Goal: Information Seeking & Learning: Learn about a topic

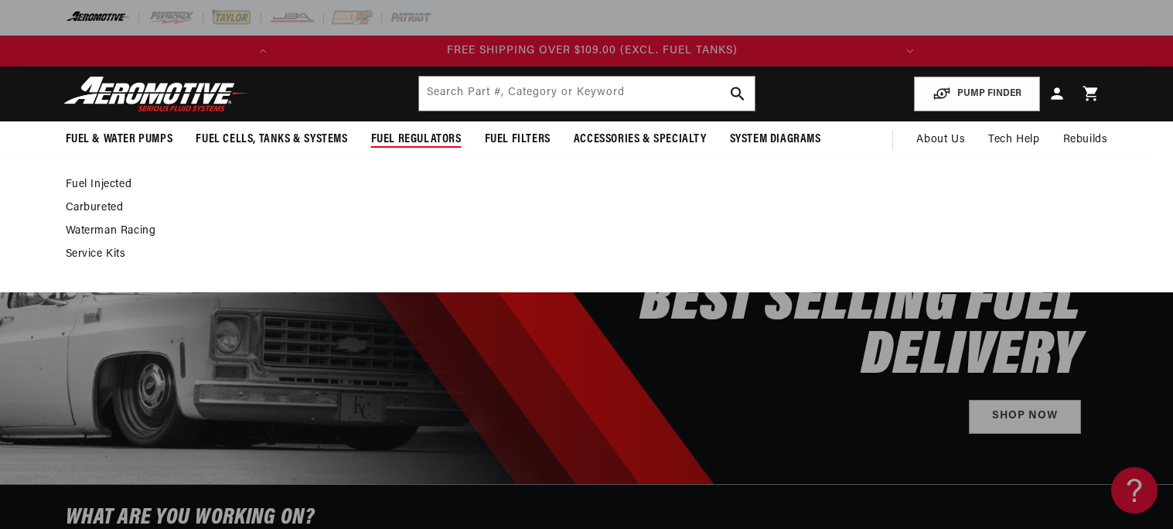
click at [118, 208] on link "Carbureted" at bounding box center [579, 208] width 1027 height 14
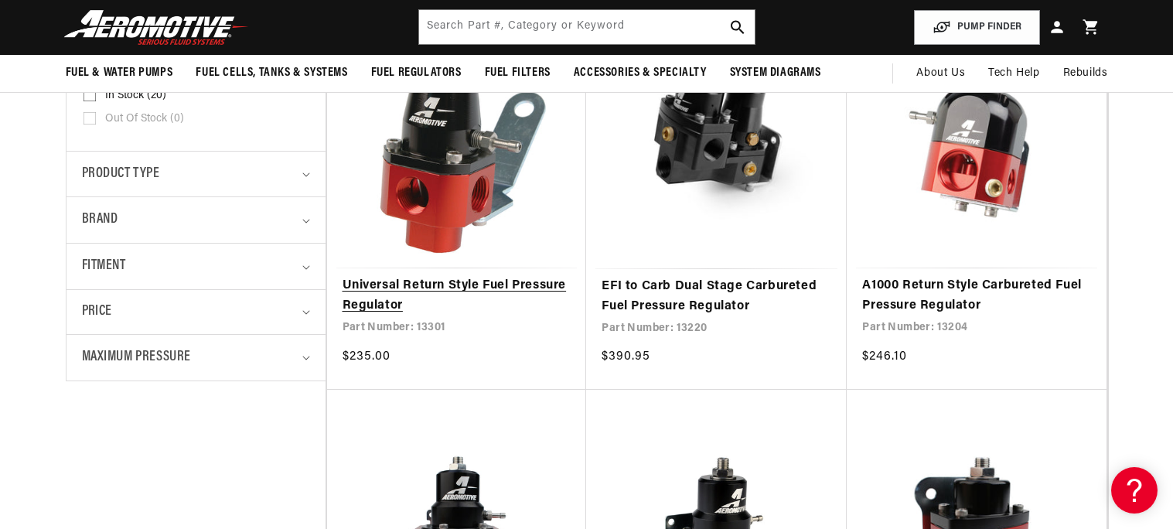
scroll to position [397, 0]
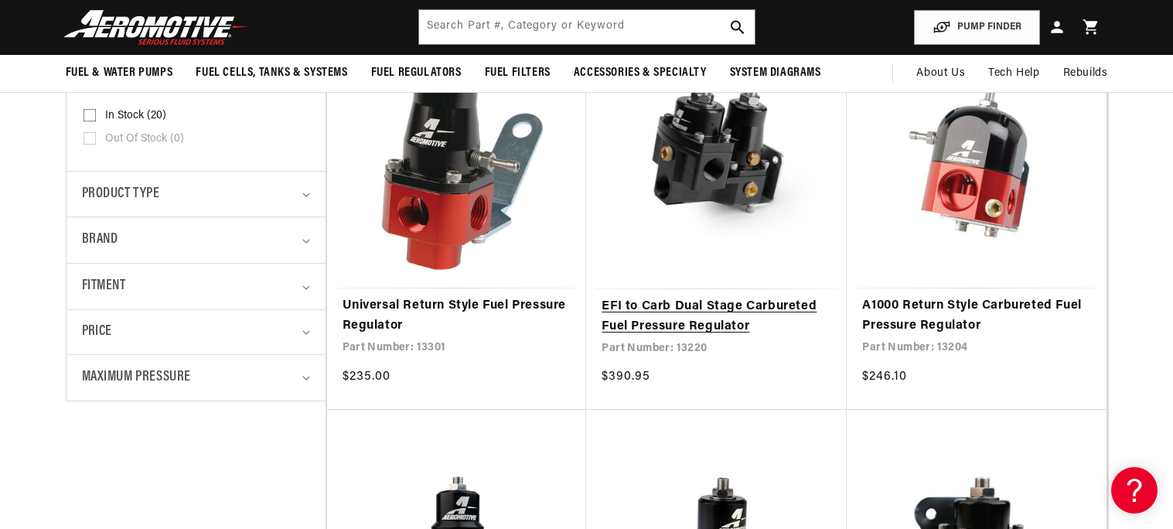
click at [647, 297] on link "EFI to Carb Dual Stage Carbureted Fuel Pressure Regulator" at bounding box center [717, 316] width 230 height 39
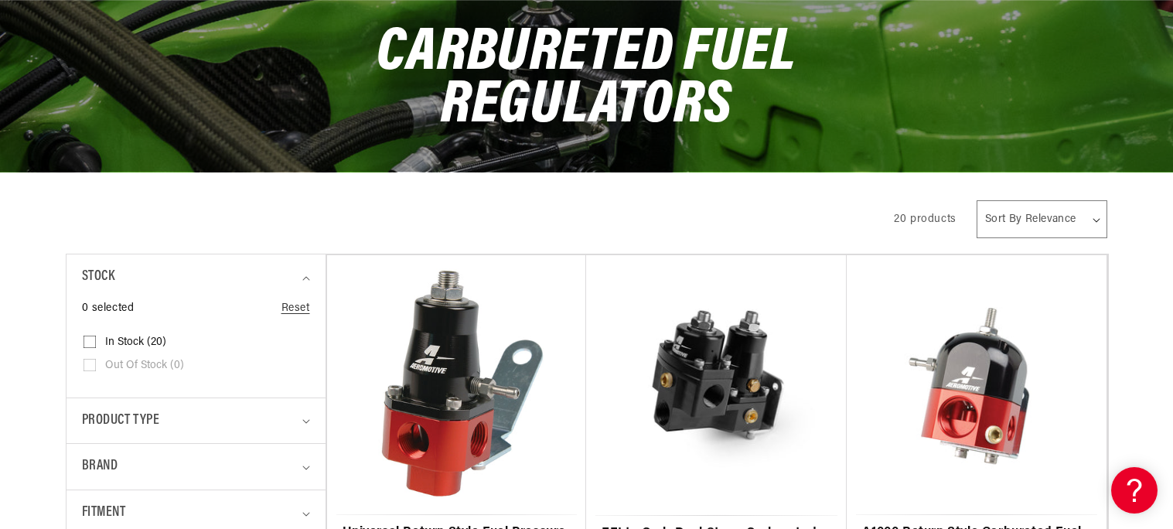
scroll to position [173, 0]
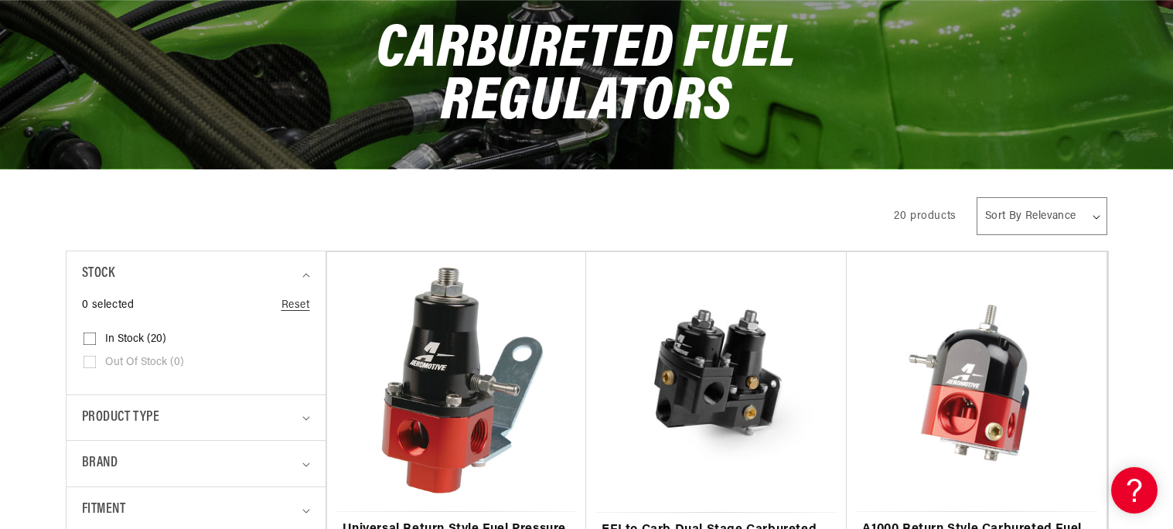
click at [1040, 211] on select "Sort By Relevance Sort By Price, Low to High Sort By Price, High to Low" at bounding box center [1042, 216] width 131 height 38
select select "price-ascending"
click at [977, 197] on select "Sort By Relevance Sort By Price, Low to High Sort By Price, High to Low" at bounding box center [1042, 216] width 131 height 38
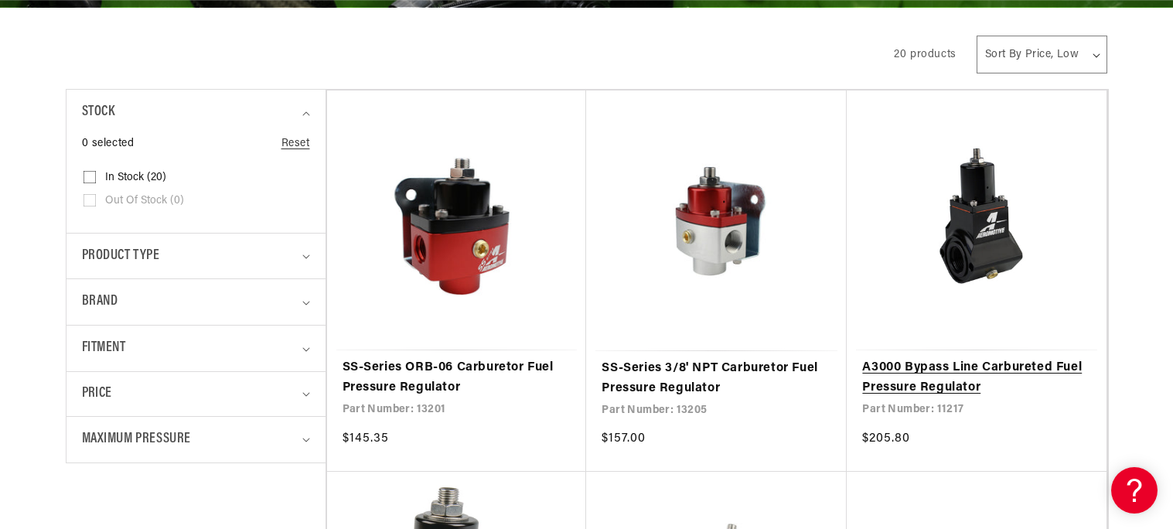
scroll to position [337, 0]
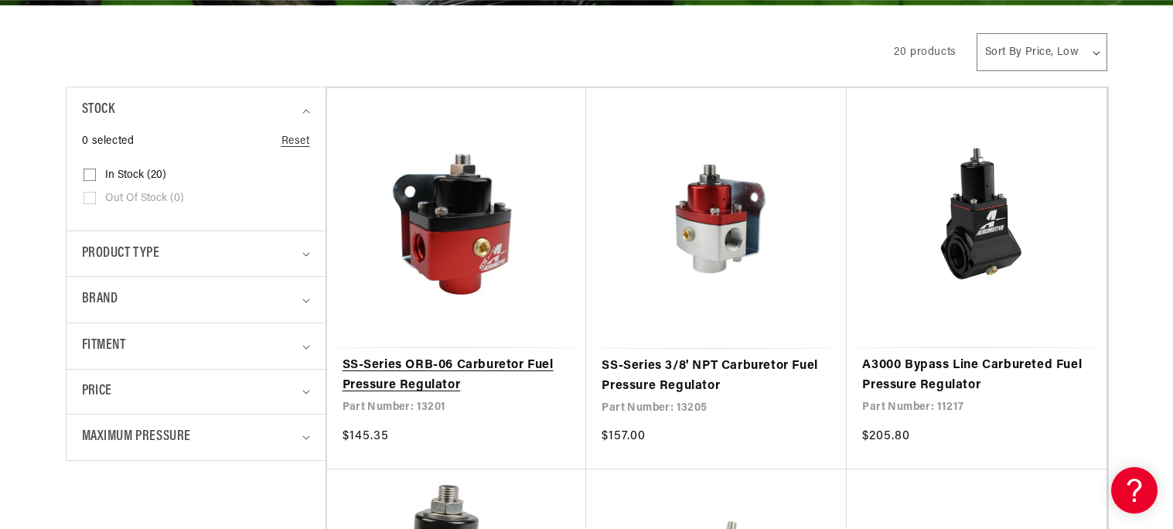
click at [380, 381] on link "SS-Series ORB-06 Carburetor Fuel Pressure Regulator" at bounding box center [457, 375] width 229 height 39
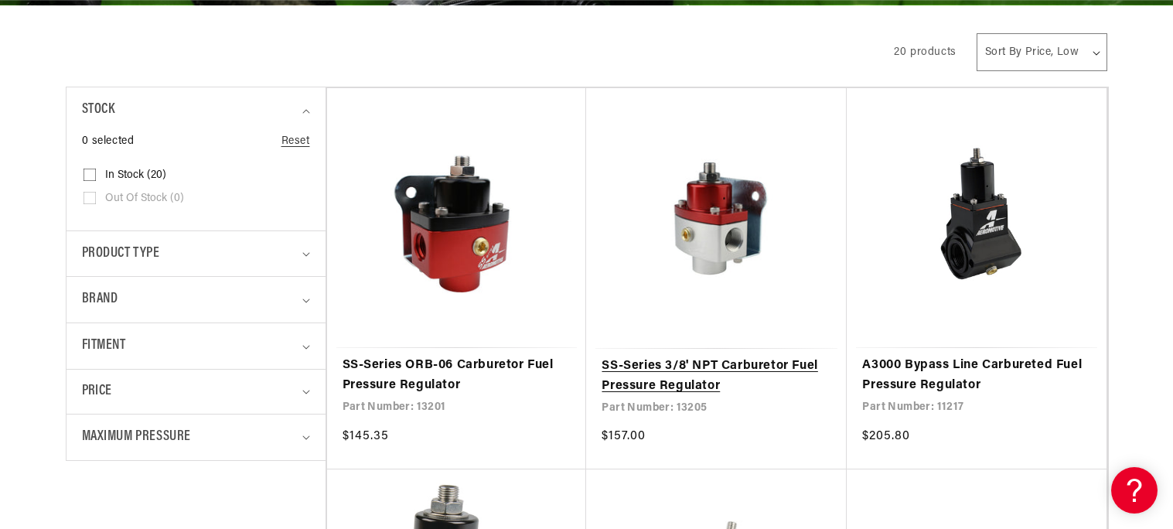
scroll to position [0, 0]
click at [696, 356] on link "SS-Series 3/8' NPT Carburetor Fuel Pressure Regulator" at bounding box center [717, 375] width 230 height 39
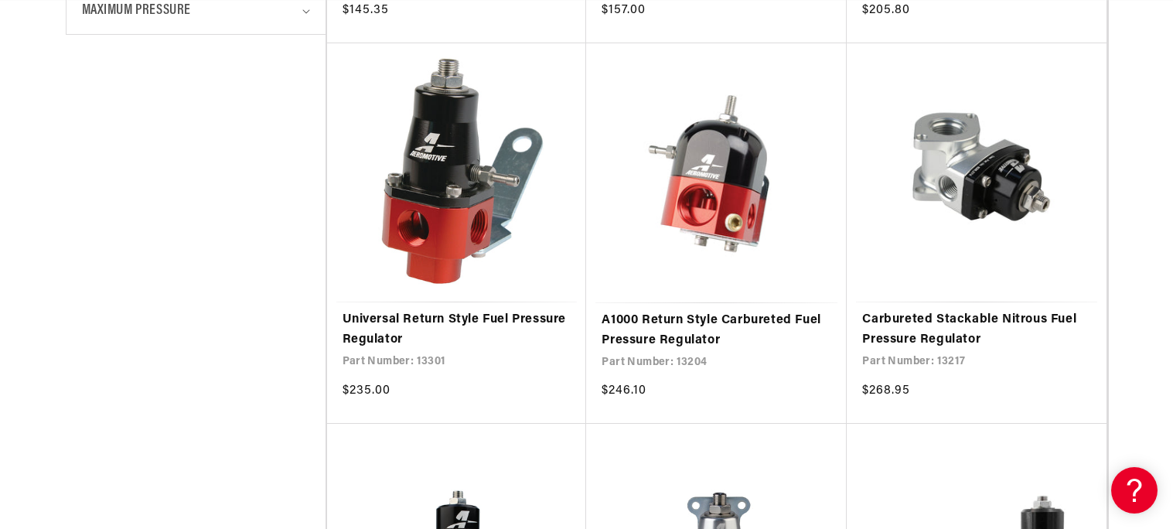
scroll to position [766, 0]
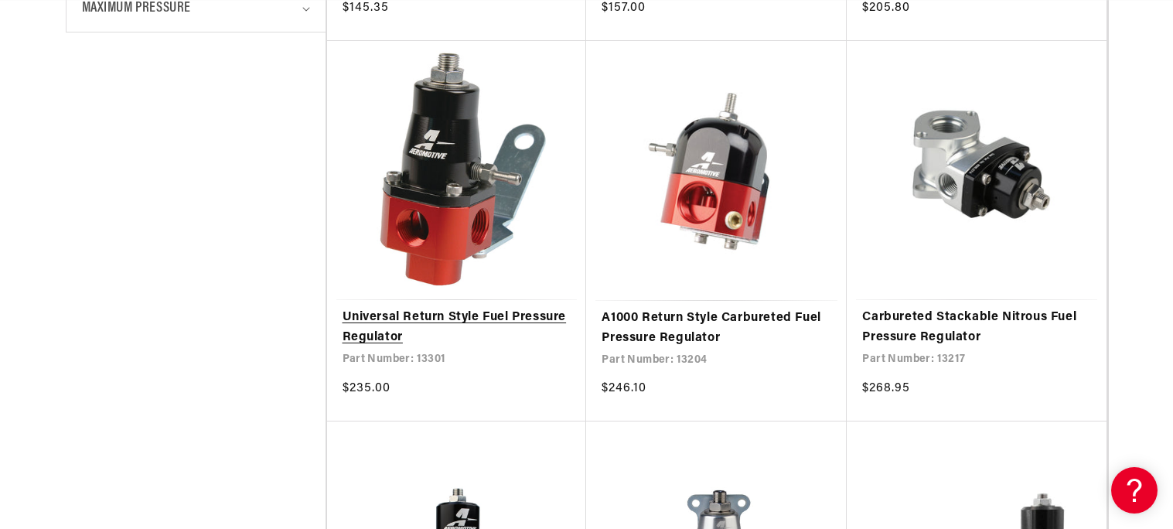
click at [487, 308] on link "Universal Return Style Fuel Pressure Regulator" at bounding box center [457, 327] width 229 height 39
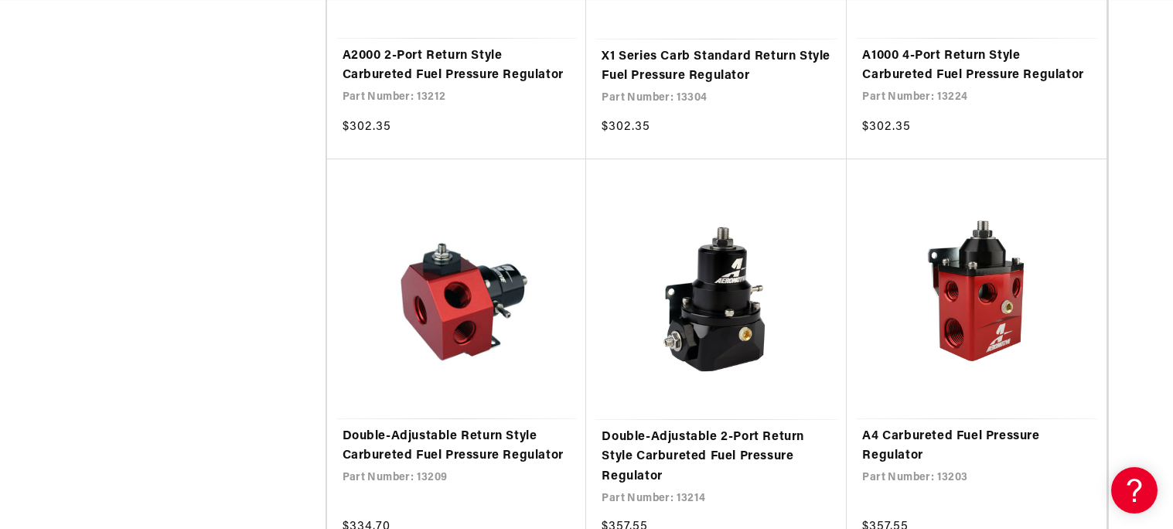
scroll to position [0, 0]
click at [905, 427] on link "A4 Carbureted Fuel Pressure Regulator" at bounding box center [976, 446] width 229 height 39
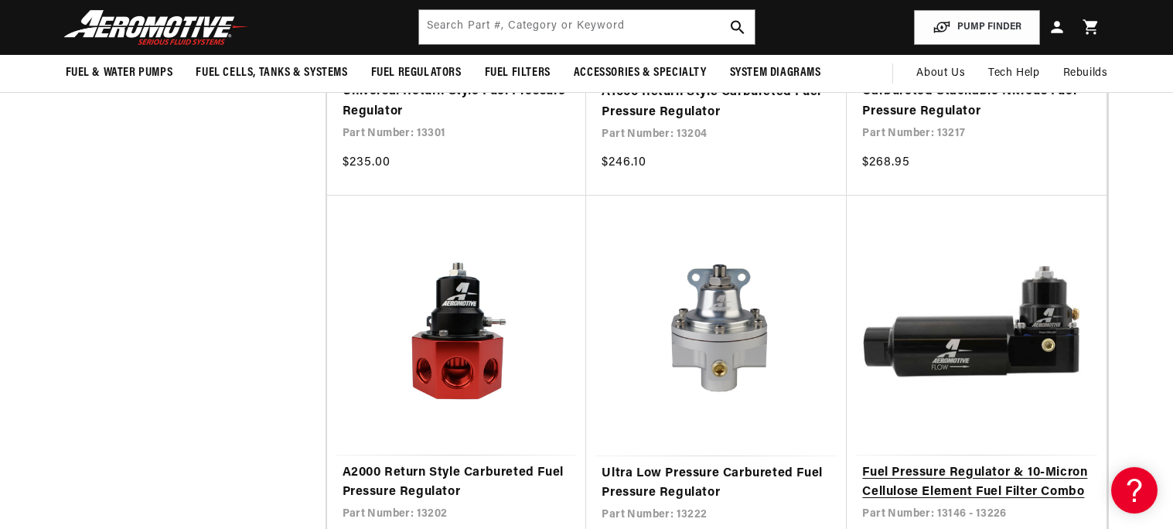
click at [959, 463] on link "Fuel Pressure Regulator & 10-Micron Cellulose Element Fuel Filter Combo" at bounding box center [976, 482] width 229 height 39
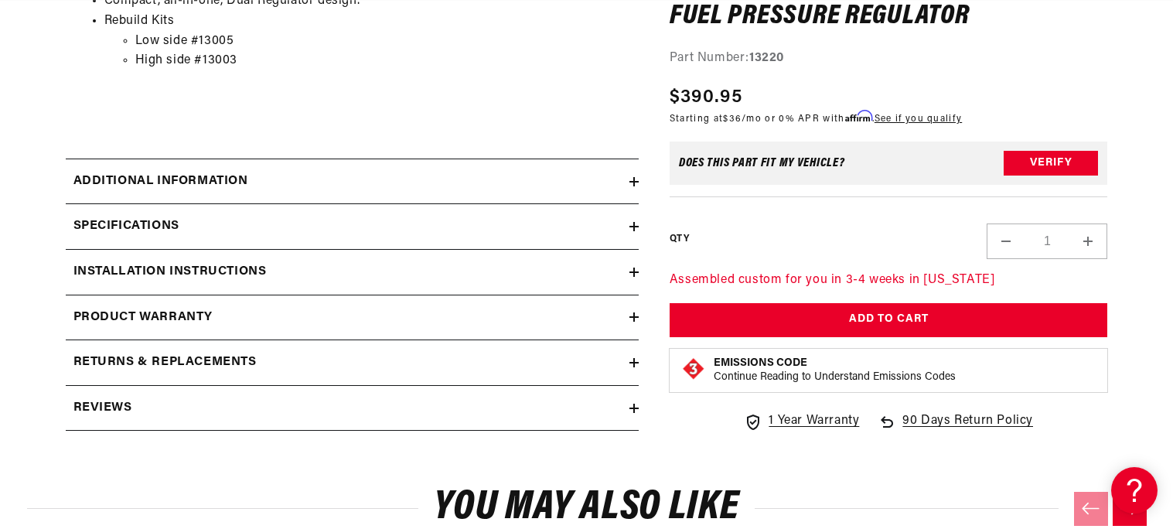
scroll to position [1280, 0]
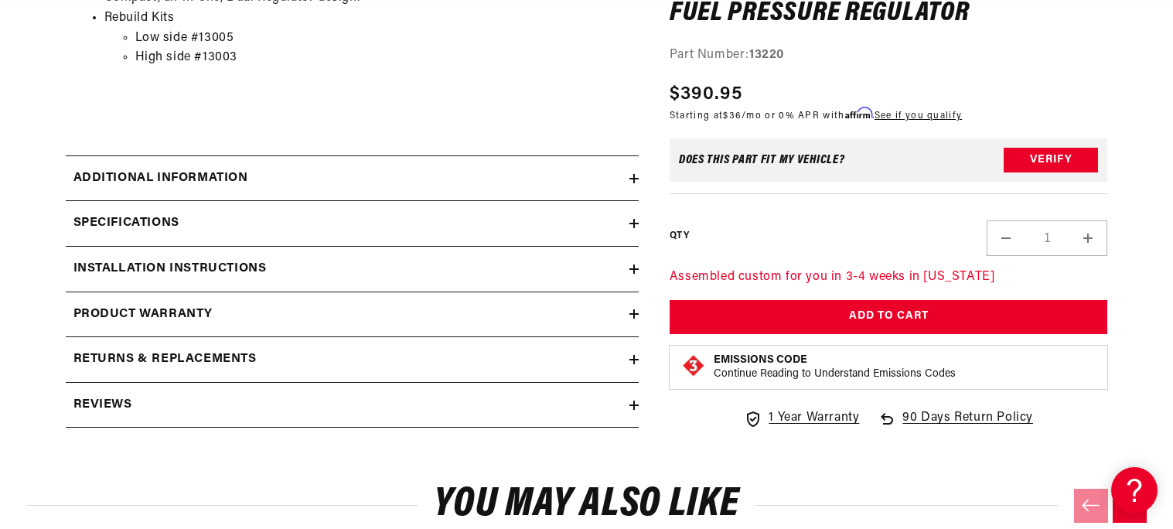
click at [433, 230] on div "Specifications" at bounding box center [348, 223] width 564 height 20
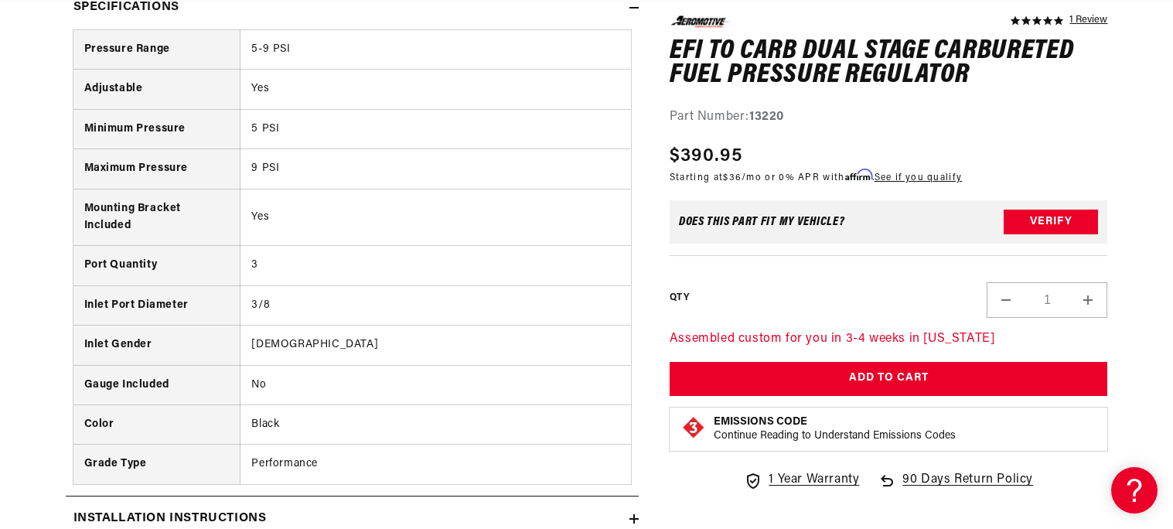
scroll to position [0, 0]
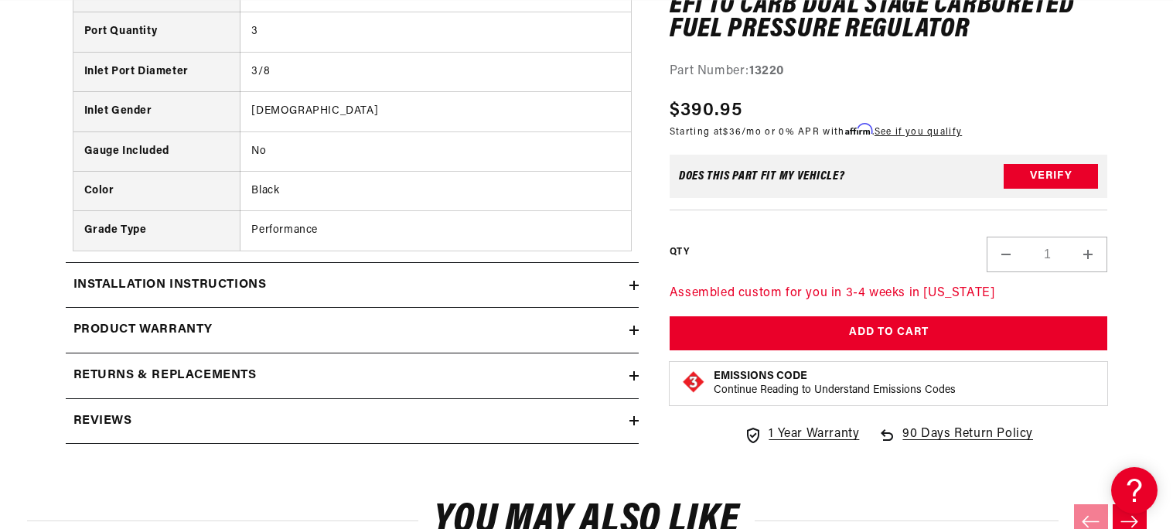
click at [411, 288] on div "Installation Instructions" at bounding box center [348, 285] width 564 height 20
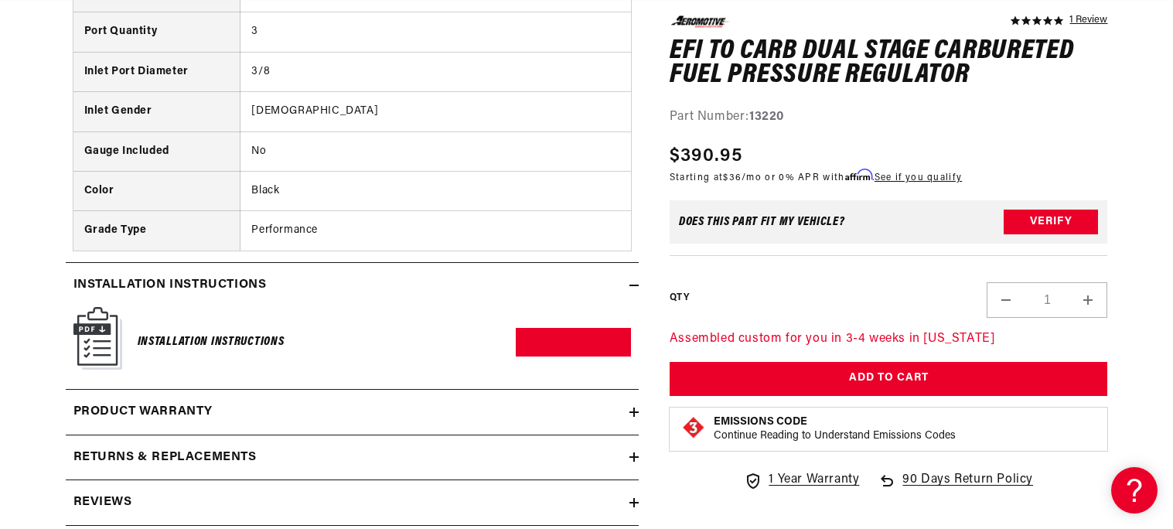
scroll to position [0, 611]
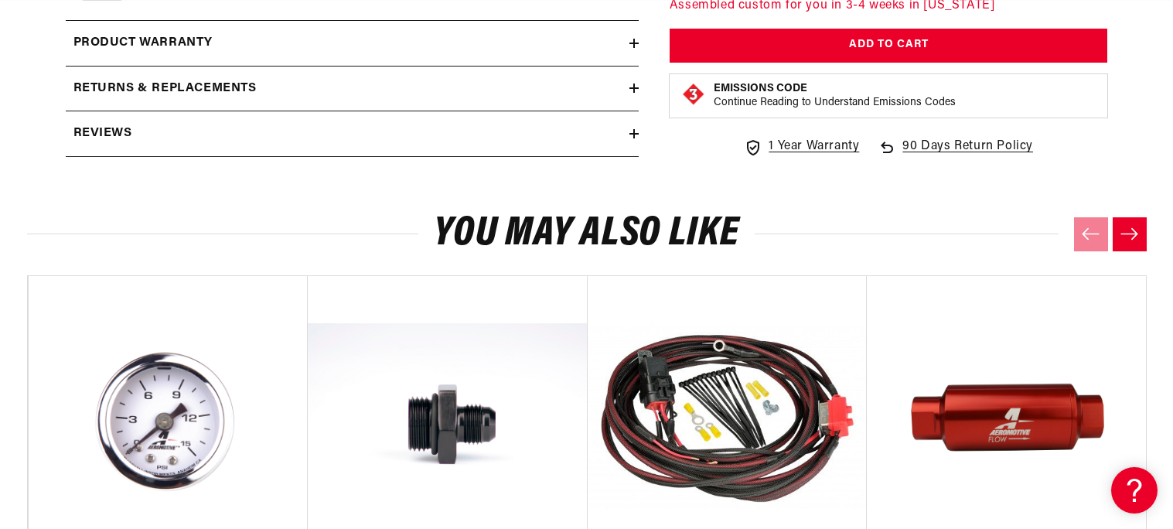
click at [452, 134] on div "Reviews" at bounding box center [348, 134] width 564 height 20
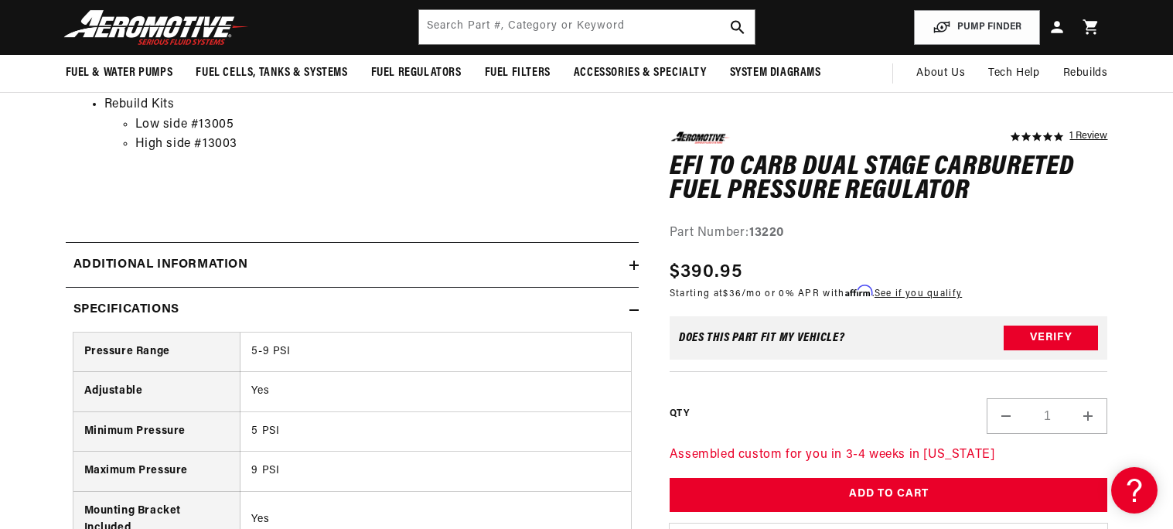
click at [332, 268] on div "Additional information" at bounding box center [348, 265] width 564 height 20
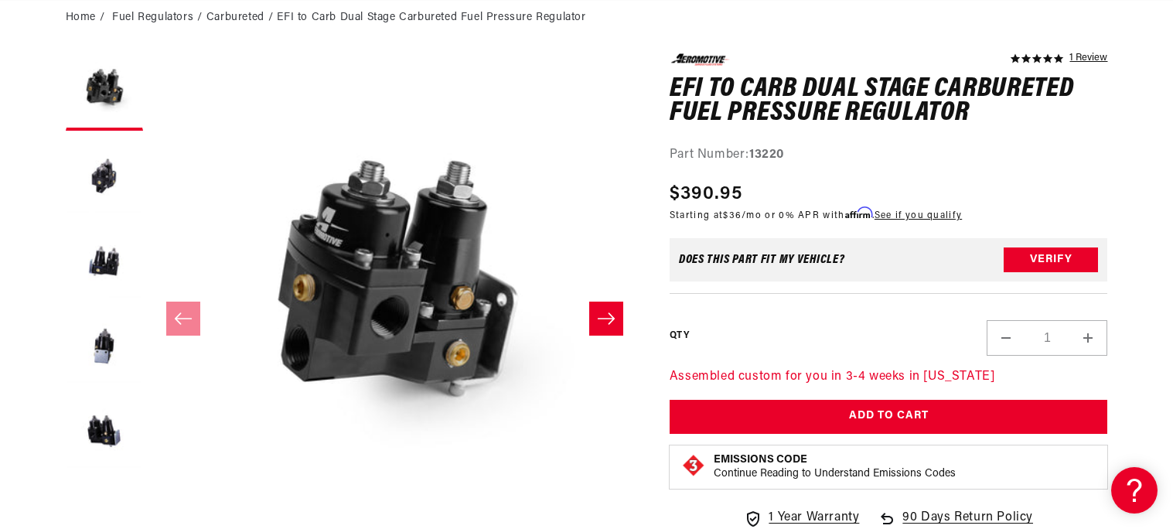
scroll to position [164, 0]
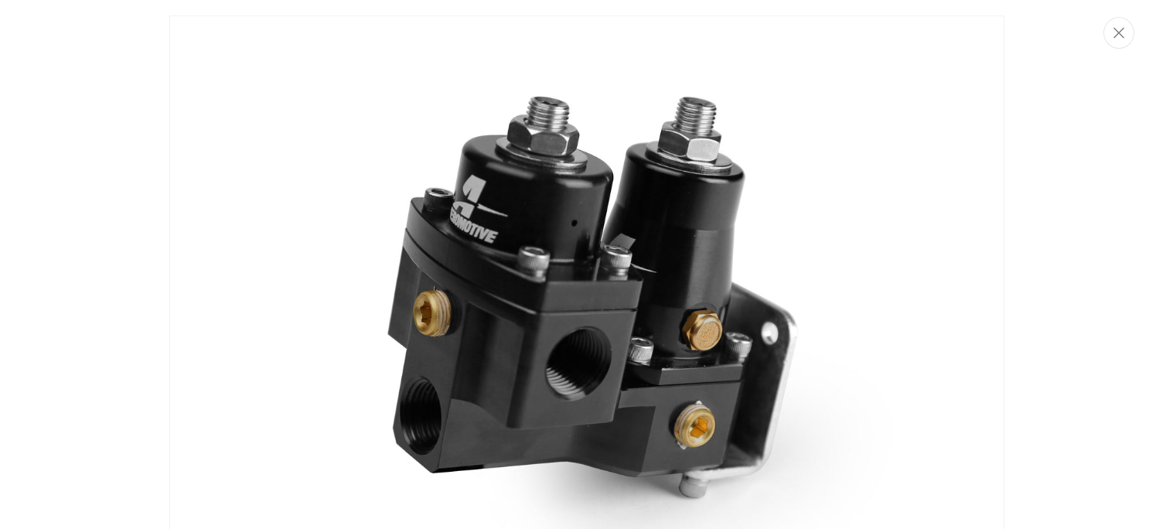
scroll to position [0, 0]
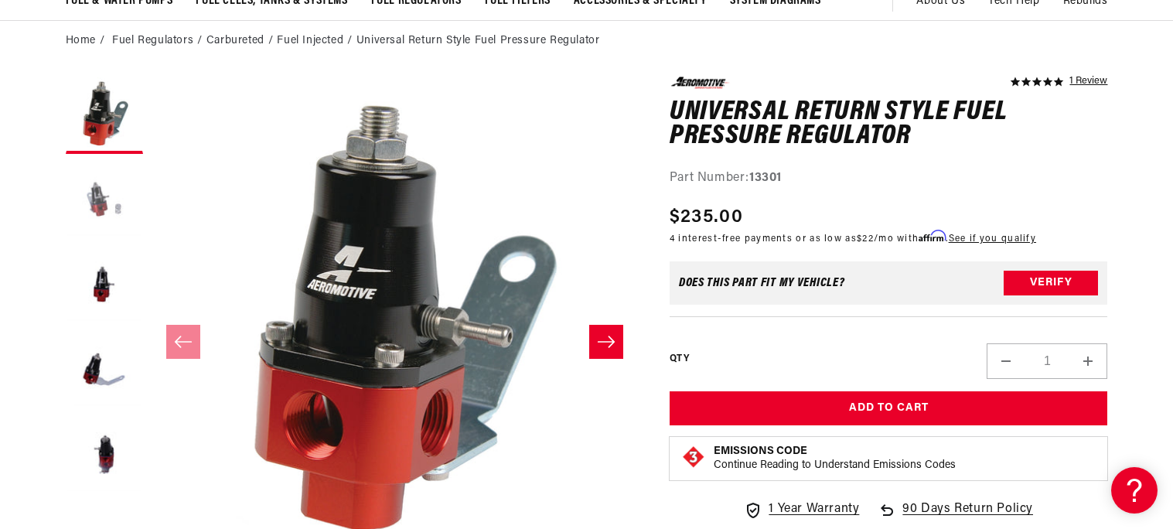
scroll to position [0, 611]
click at [115, 208] on button "Load image 2 in gallery view" at bounding box center [104, 200] width 77 height 77
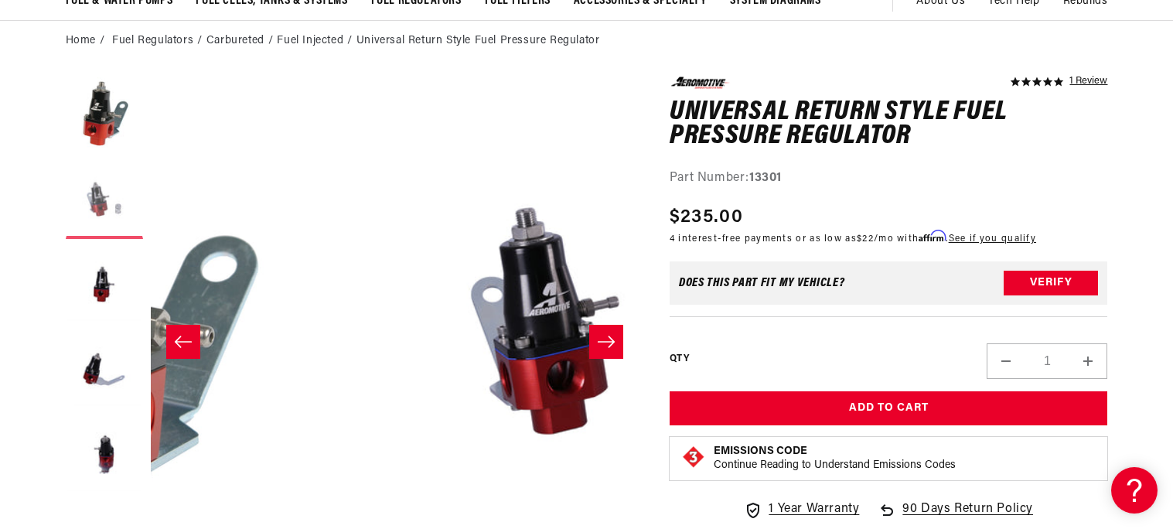
scroll to position [0, 488]
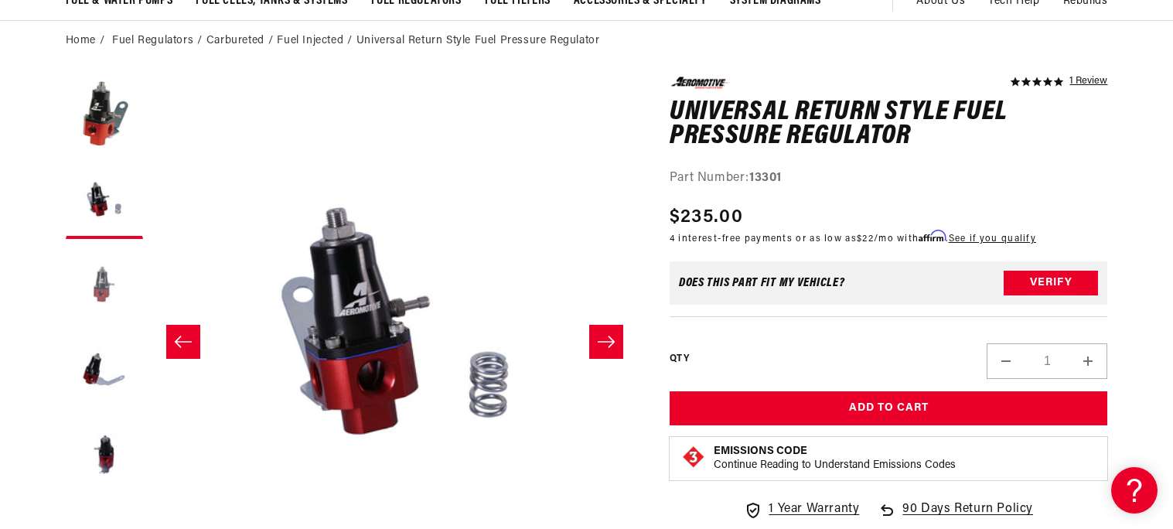
click at [118, 298] on button "Load image 3 in gallery view" at bounding box center [104, 285] width 77 height 77
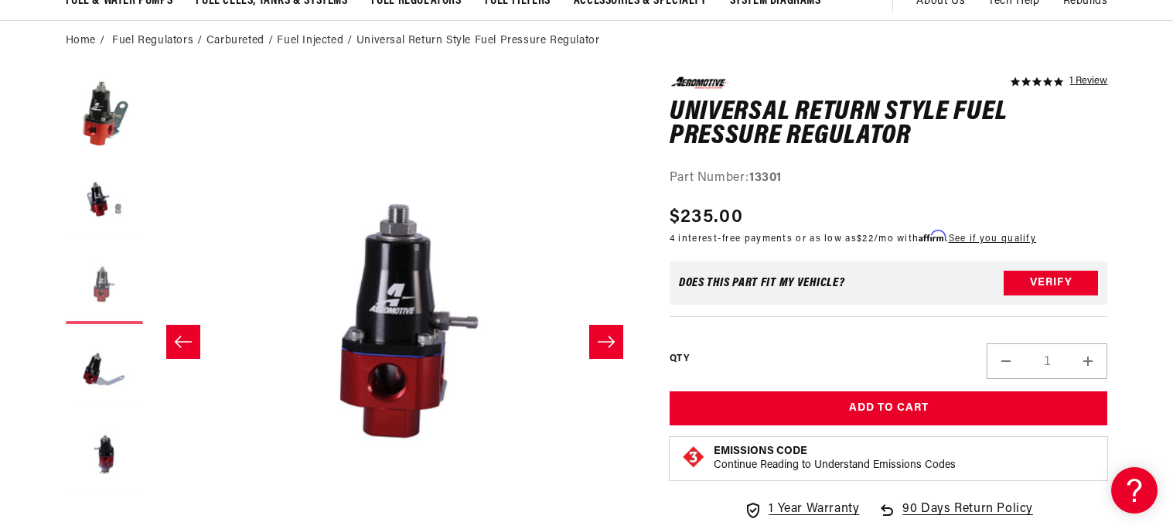
scroll to position [0, 976]
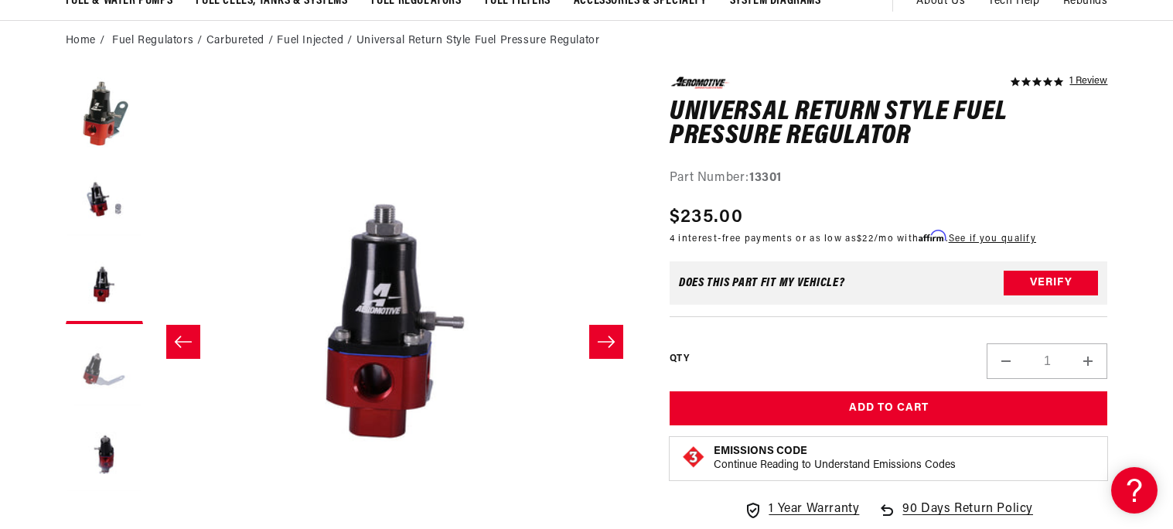
click at [114, 370] on button "Load image 4 in gallery view" at bounding box center [104, 370] width 77 height 77
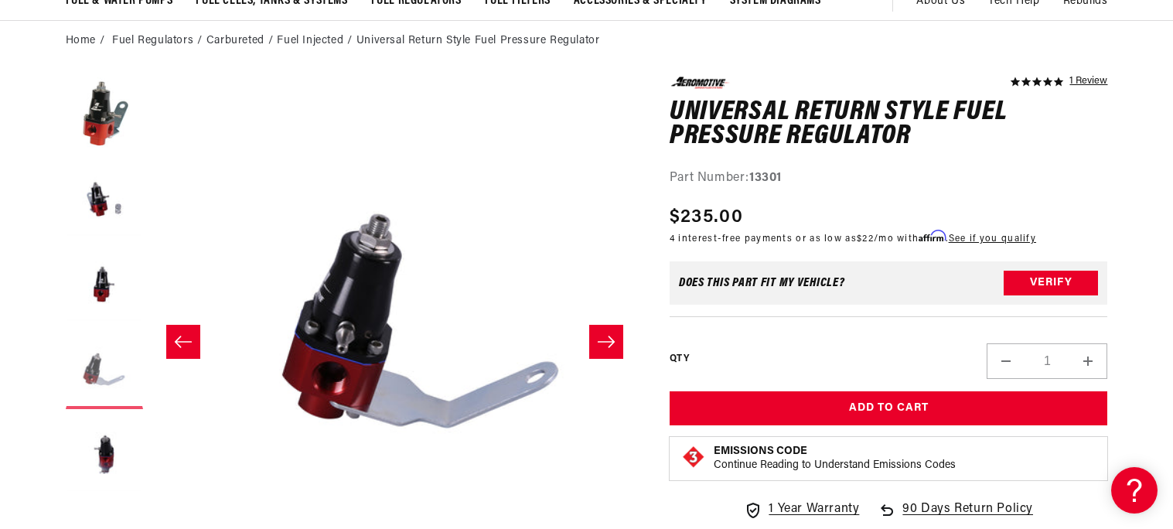
scroll to position [0, 1465]
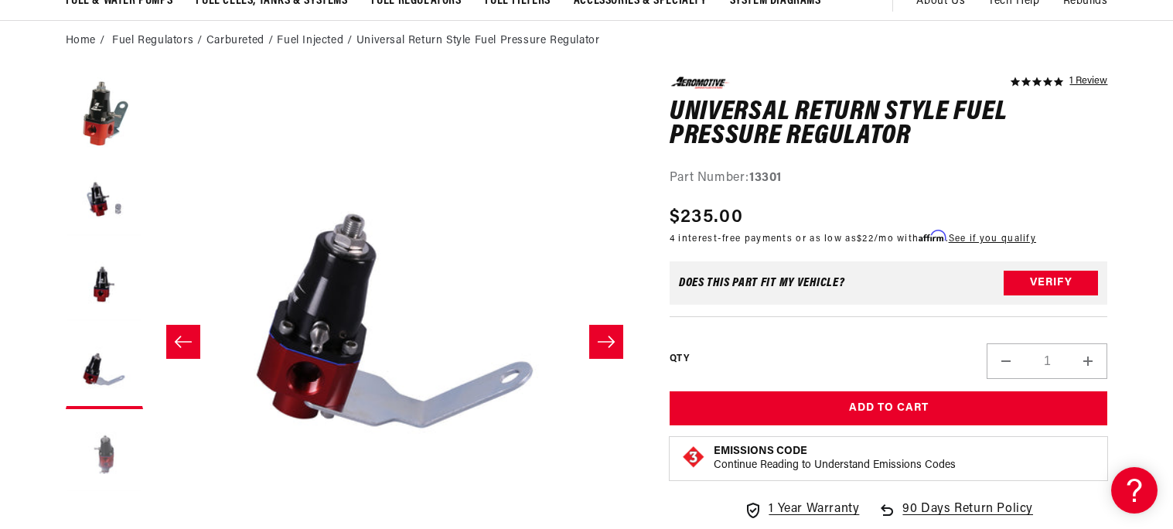
click at [118, 443] on button "Load image 5 in gallery view" at bounding box center [104, 455] width 77 height 77
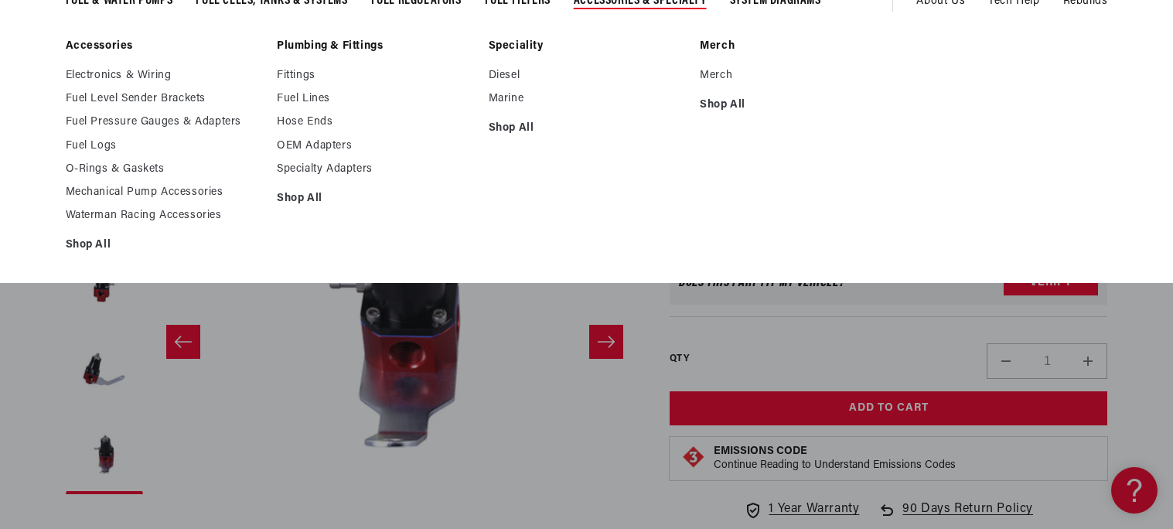
scroll to position [0, 611]
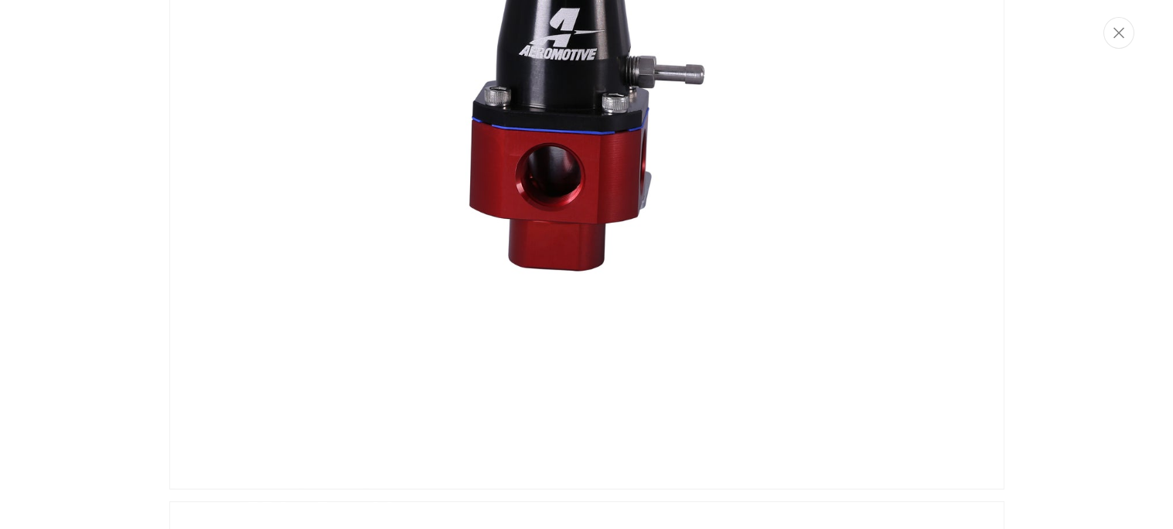
scroll to position [0, 0]
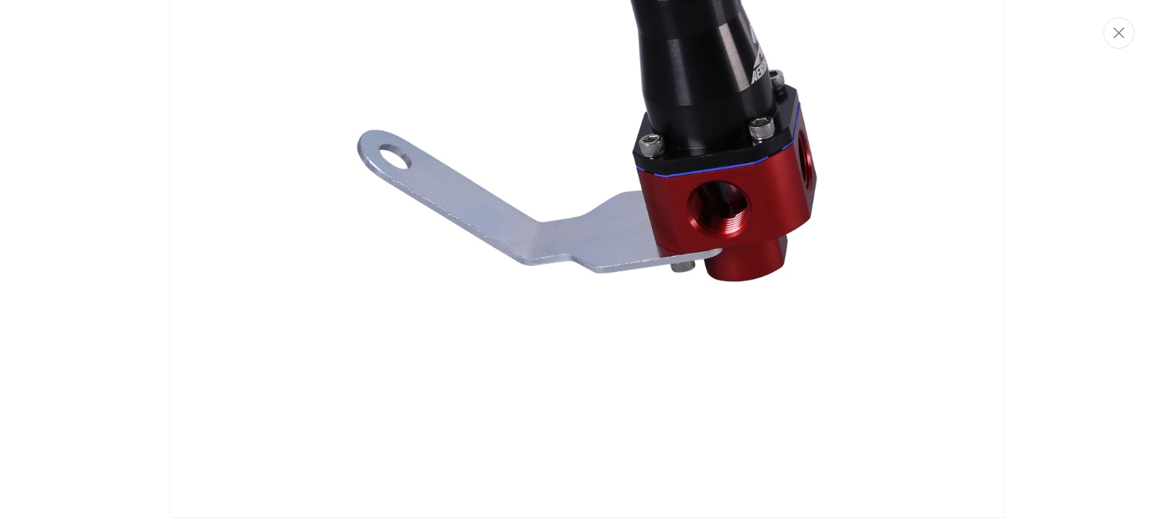
click at [637, 264] on img "Media gallery" at bounding box center [586, 100] width 835 height 835
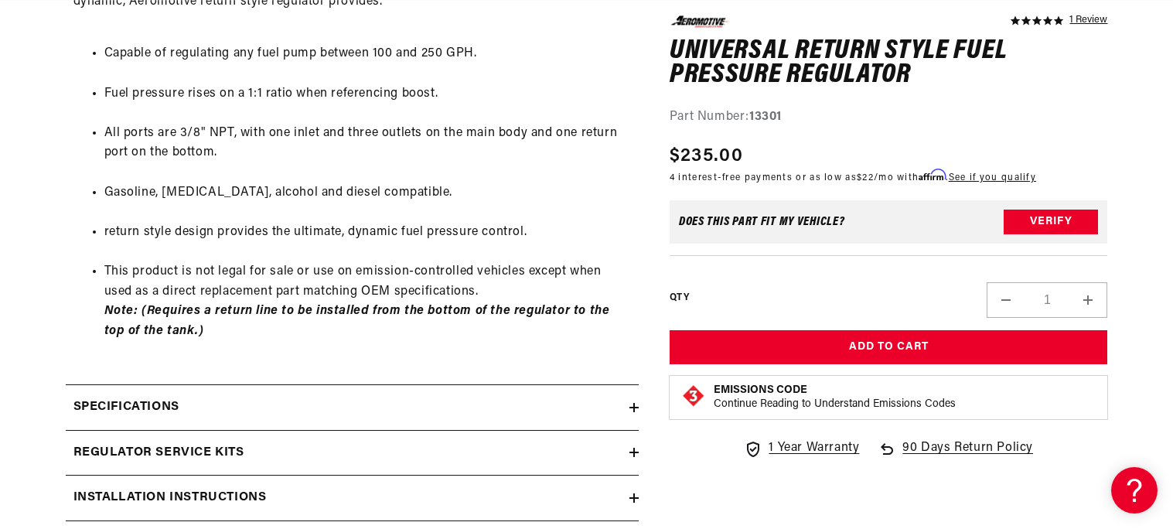
scroll to position [995, 0]
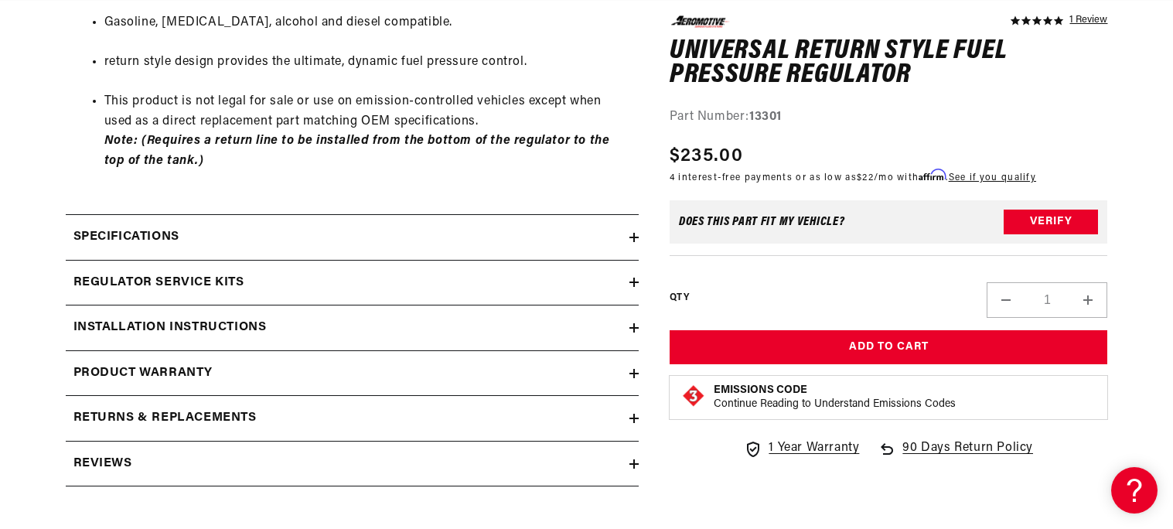
click at [298, 319] on div "Installation Instructions" at bounding box center [348, 328] width 564 height 20
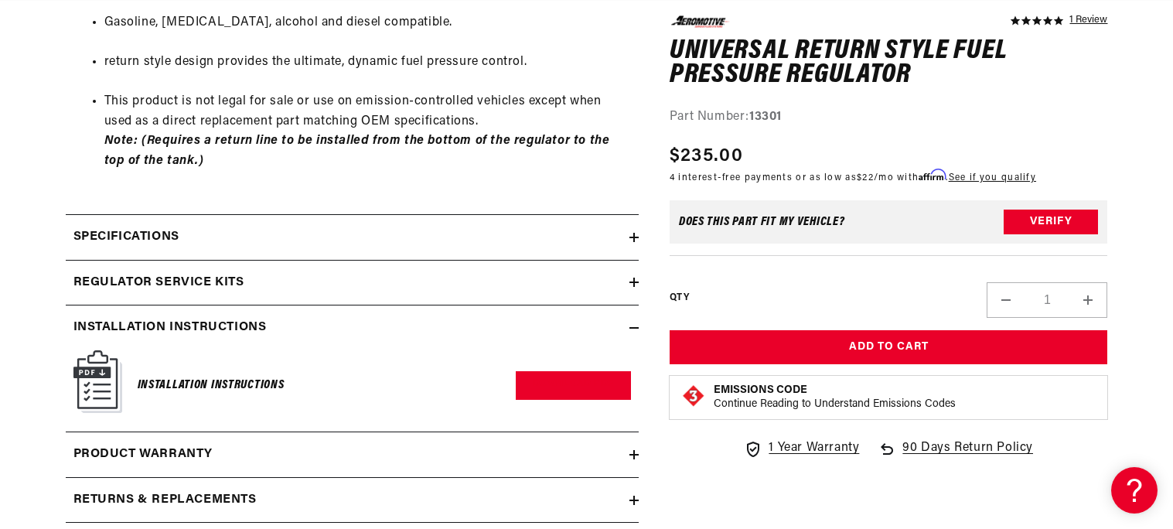
click at [298, 319] on div "Installation Instructions" at bounding box center [348, 328] width 564 height 20
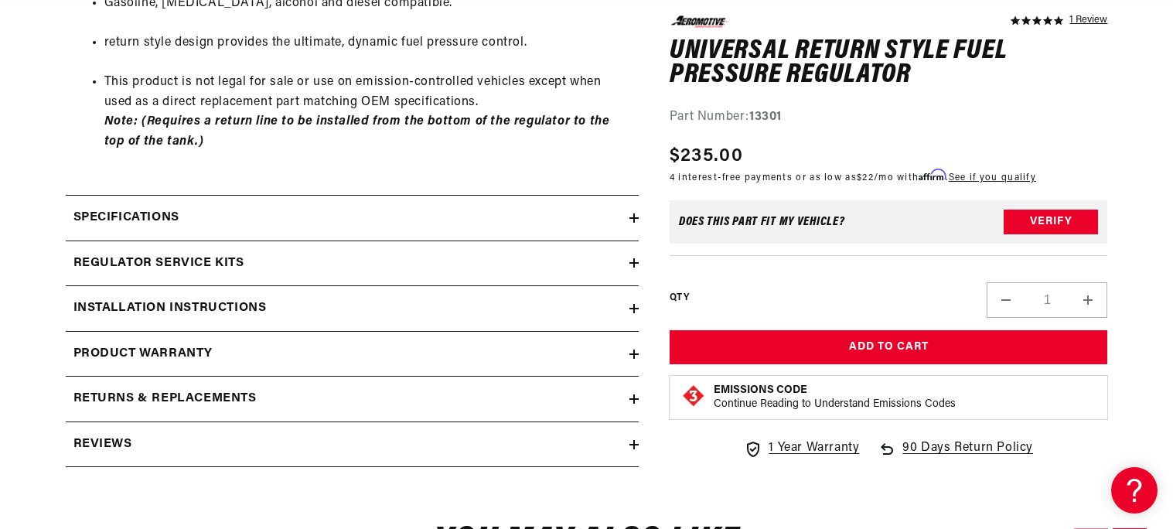
click at [170, 223] on h2 "Specifications" at bounding box center [126, 218] width 106 height 20
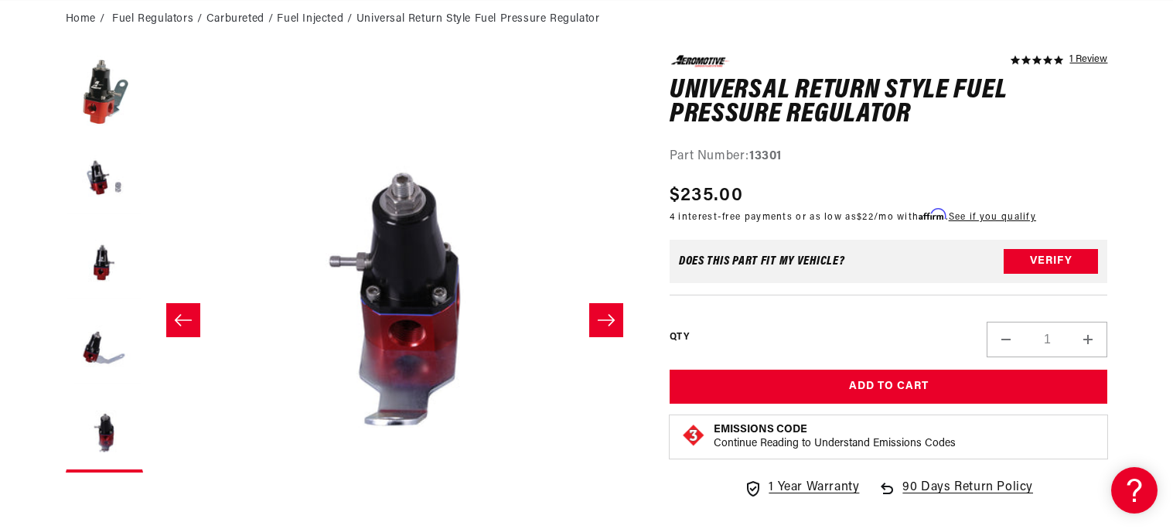
scroll to position [0, 611]
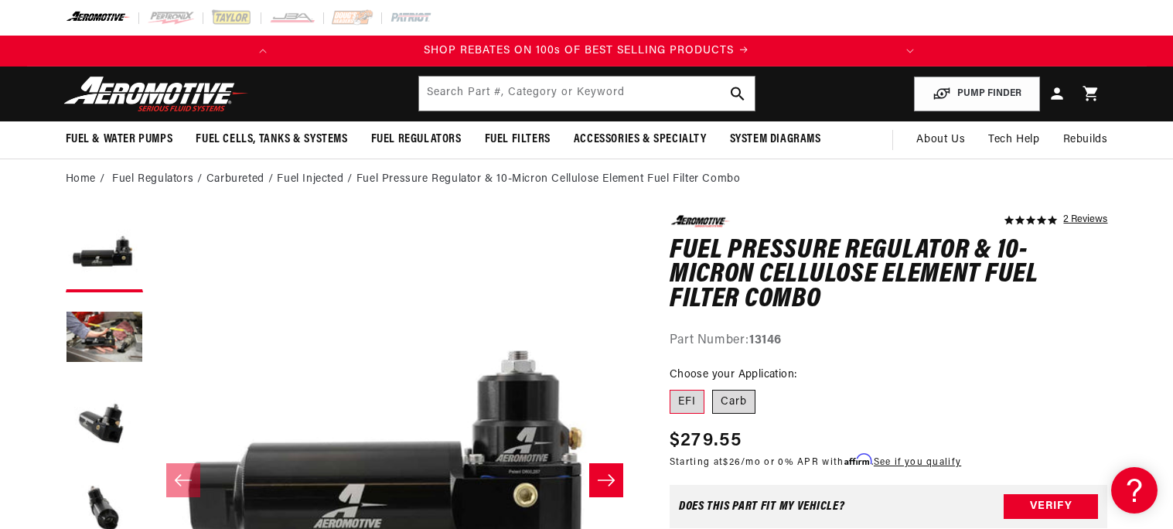
click at [728, 408] on label "Carb" at bounding box center [733, 402] width 43 height 25
click at [713, 387] on input "Carb" at bounding box center [712, 387] width 1 height 1
radio input "true"
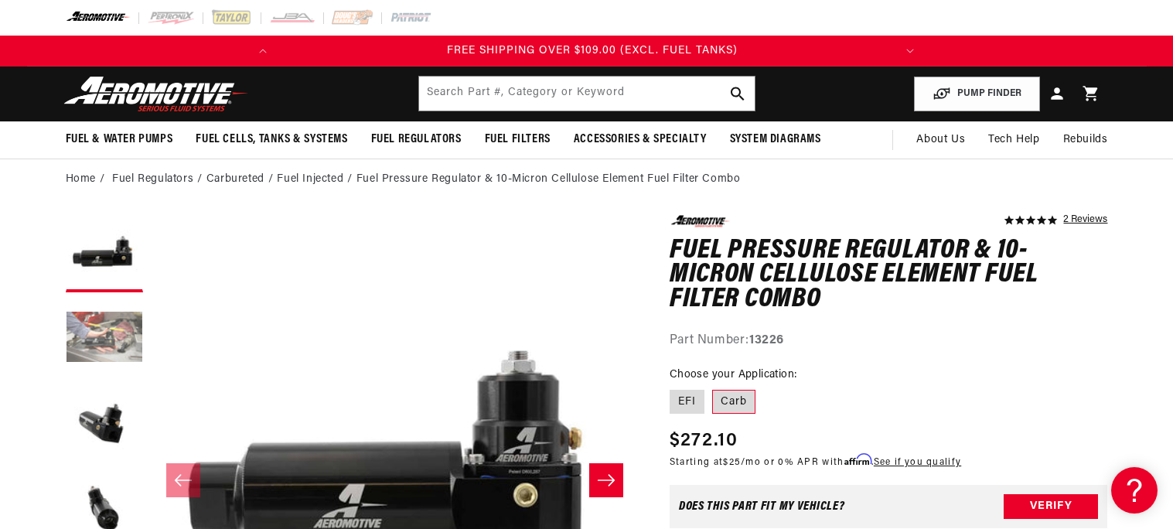
click at [94, 354] on button "Load image 2 in gallery view" at bounding box center [104, 338] width 77 height 77
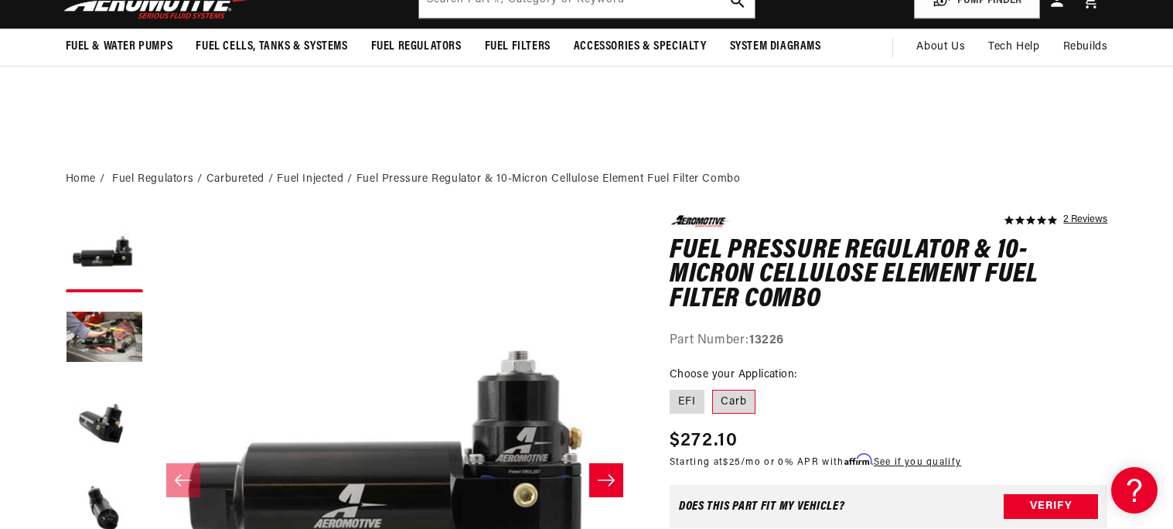
scroll to position [255, 0]
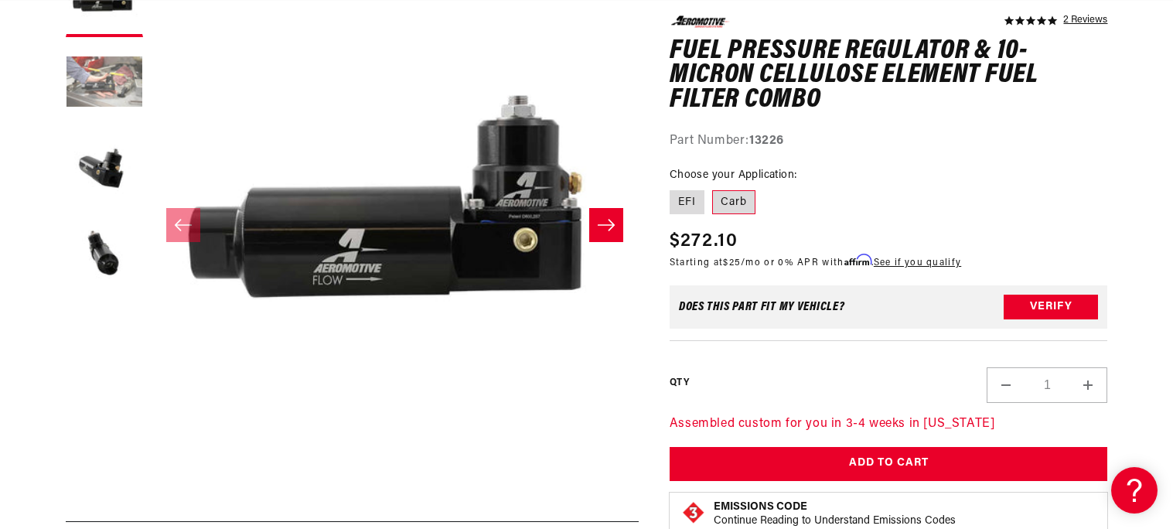
click at [142, 97] on button "Load image 2 in gallery view" at bounding box center [104, 83] width 77 height 77
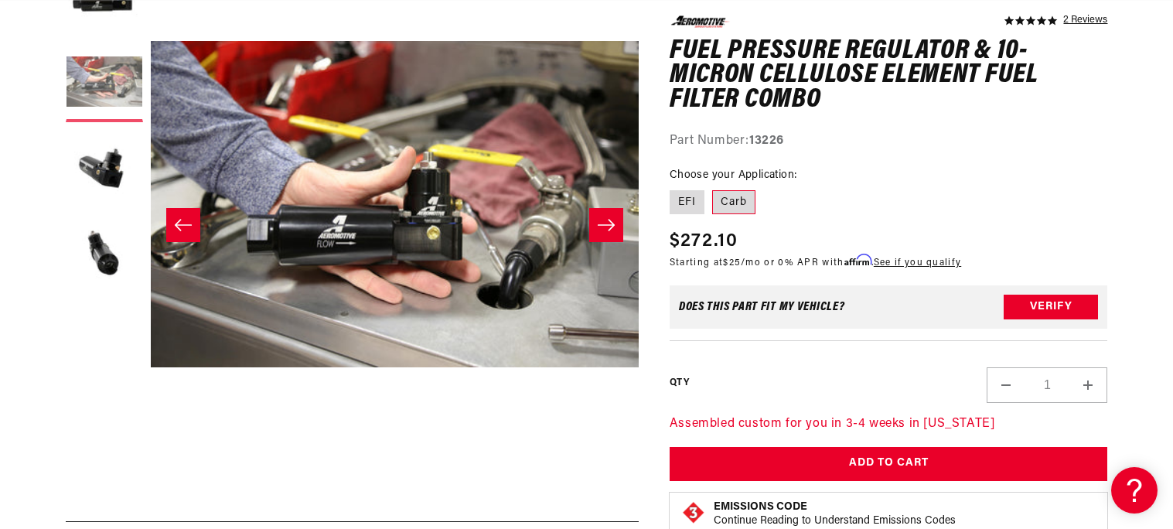
scroll to position [0, 611]
click at [114, 177] on button "Load image 3 in gallery view" at bounding box center [104, 168] width 77 height 77
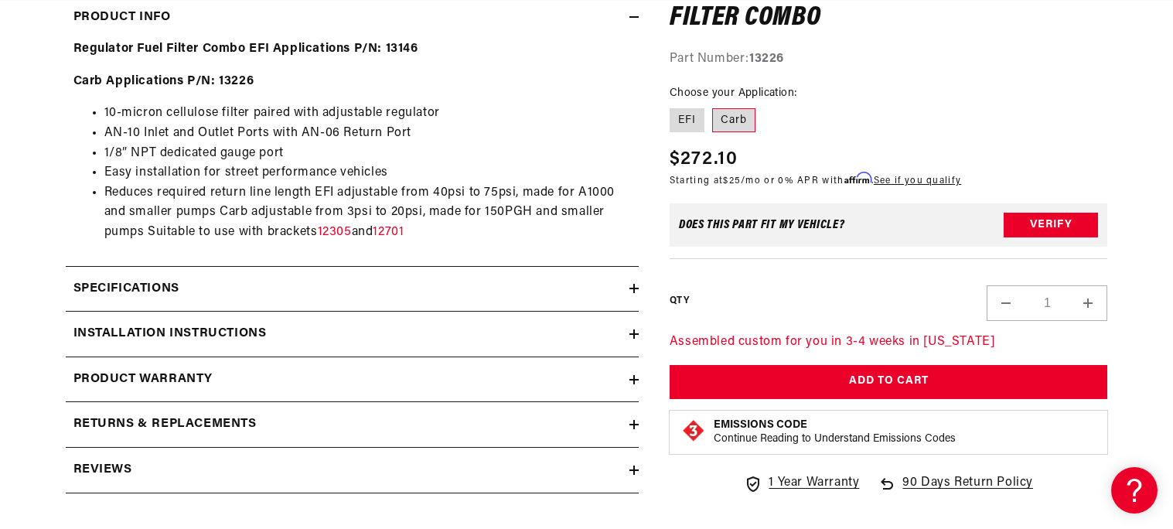
scroll to position [788, 0]
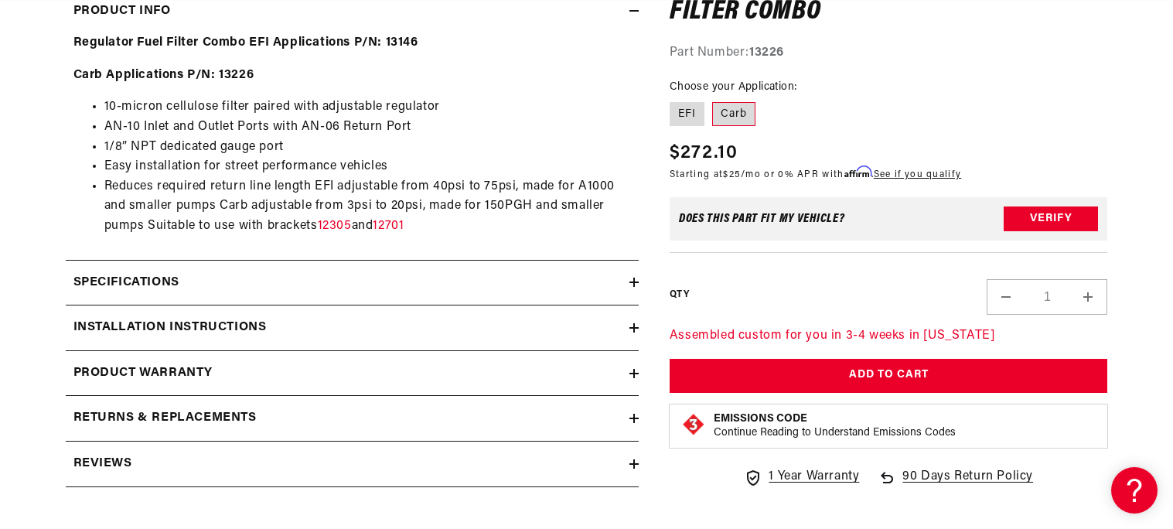
click at [520, 288] on div "Specifications" at bounding box center [348, 283] width 564 height 20
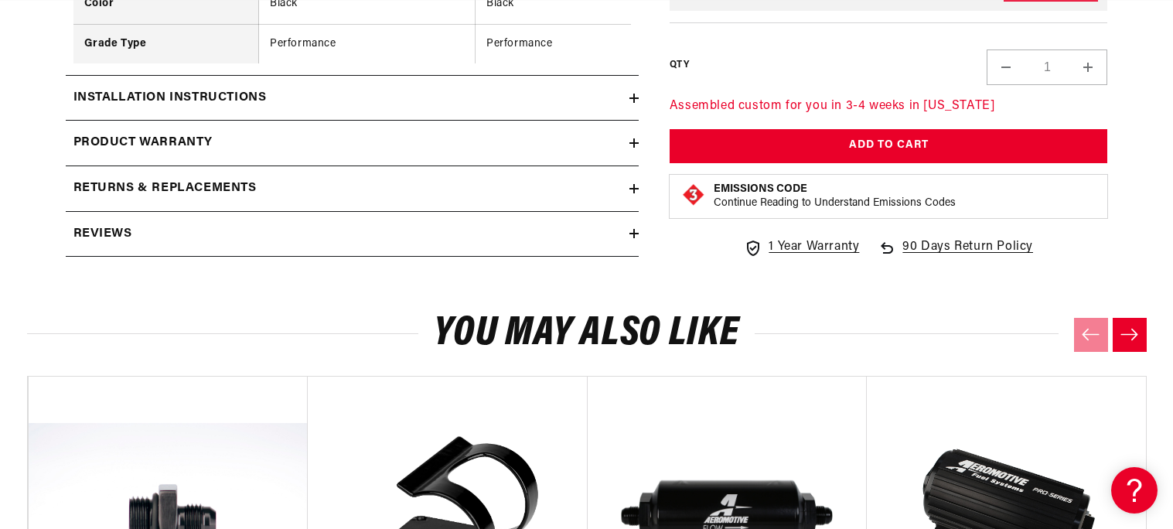
scroll to position [0, 0]
click at [578, 100] on div "Installation Instructions" at bounding box center [348, 98] width 564 height 20
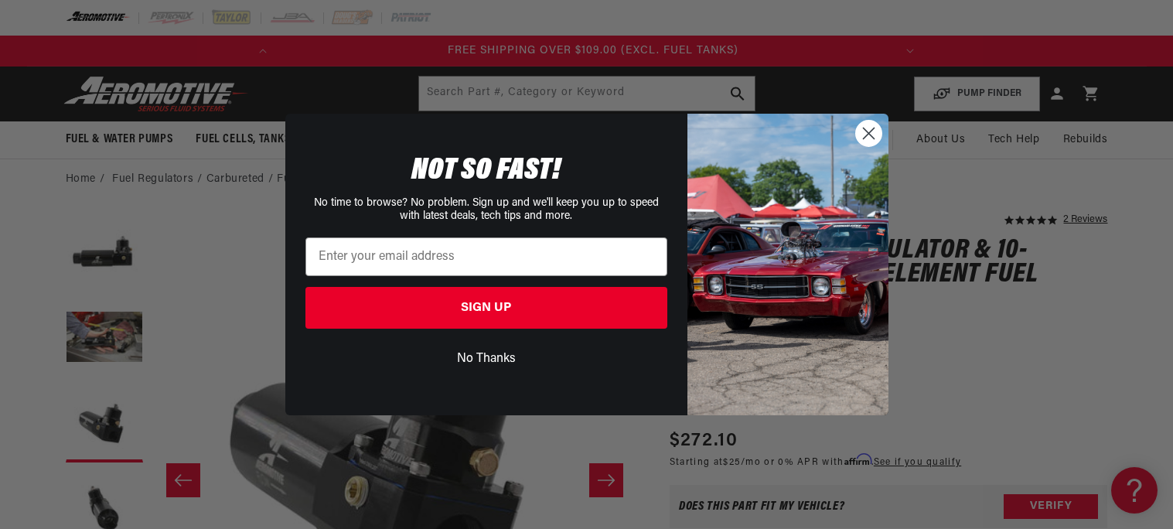
scroll to position [0, 611]
click at [471, 350] on button "No Thanks" at bounding box center [486, 358] width 362 height 29
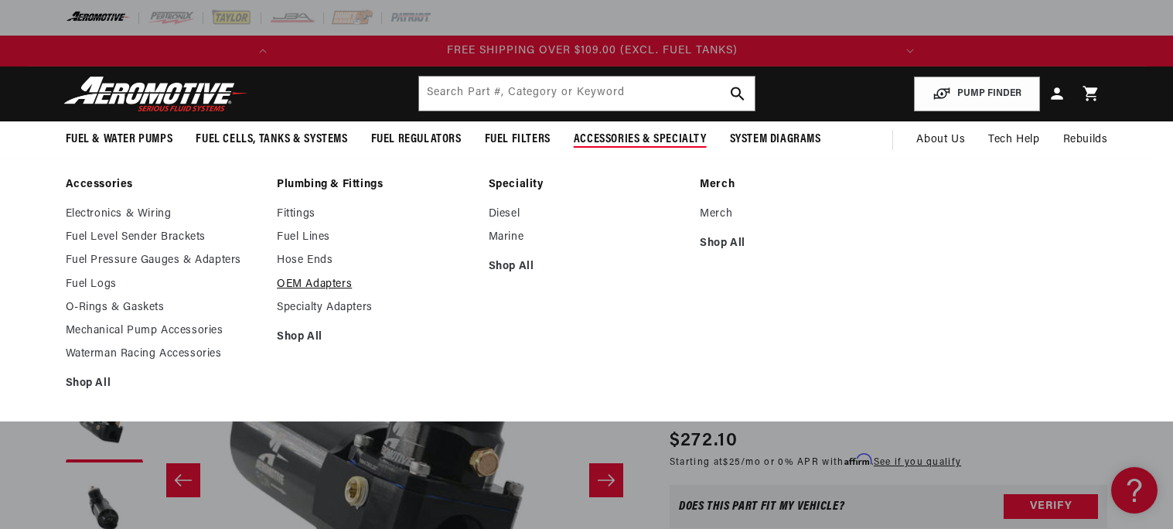
click at [318, 282] on link "OEM Adapters" at bounding box center [375, 285] width 196 height 14
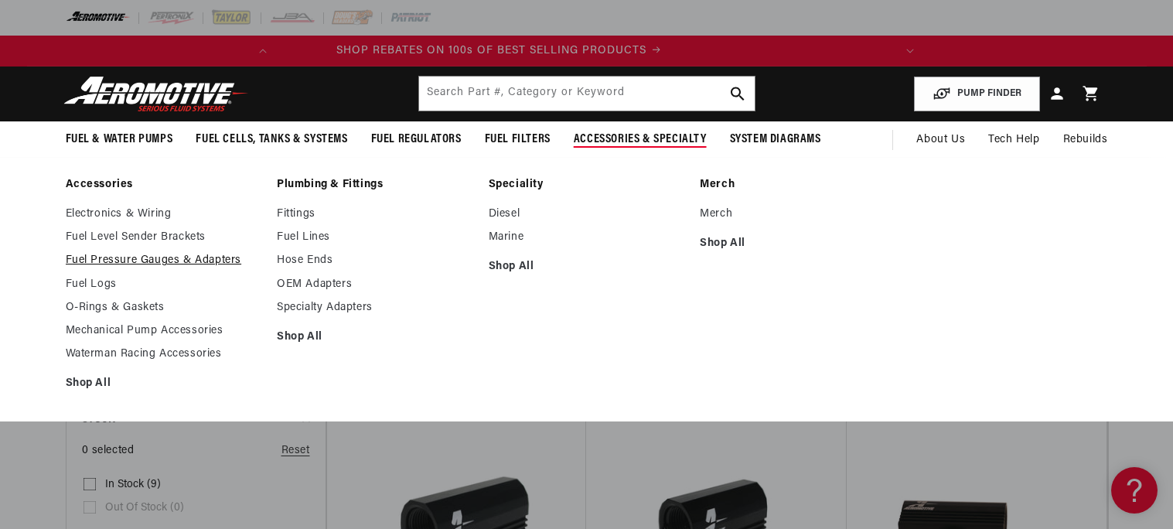
click at [185, 260] on link "Fuel Pressure Gauges & Adapters" at bounding box center [164, 261] width 196 height 14
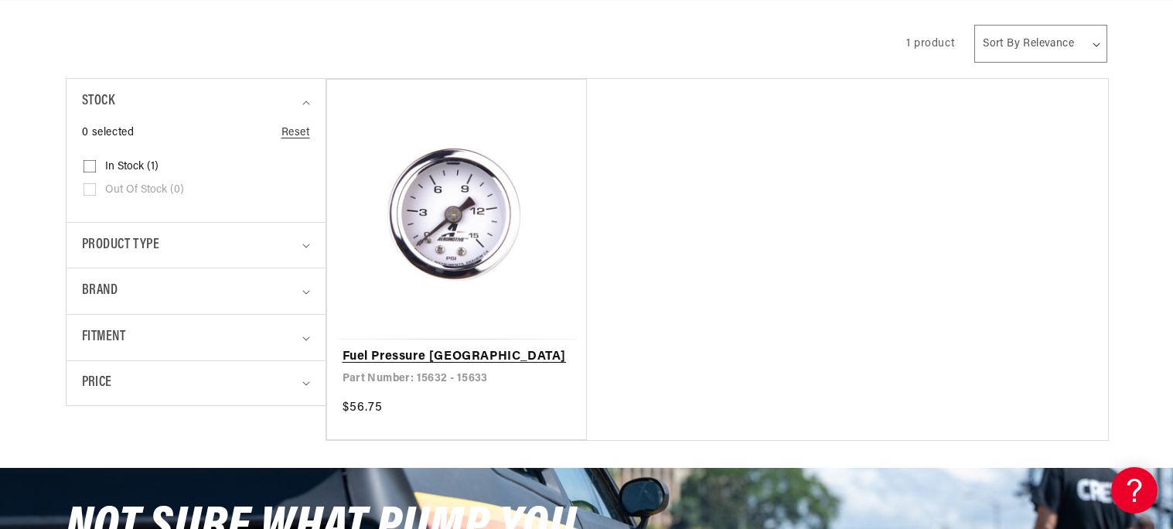
click at [394, 347] on link "Fuel Pressure [GEOGRAPHIC_DATA]" at bounding box center [457, 357] width 229 height 20
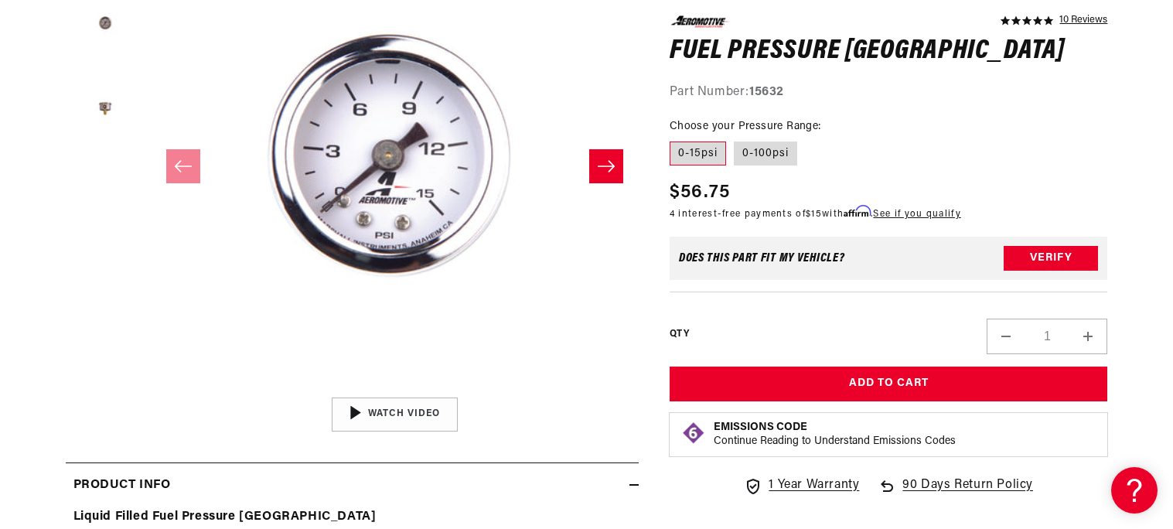
click at [619, 169] on button "Slide right" at bounding box center [606, 166] width 34 height 34
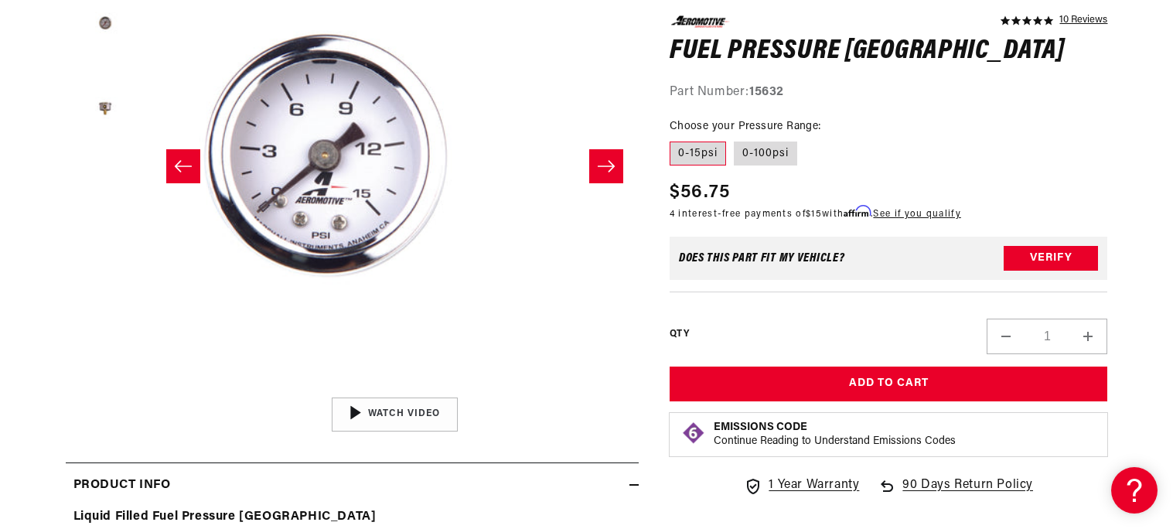
scroll to position [0, 611]
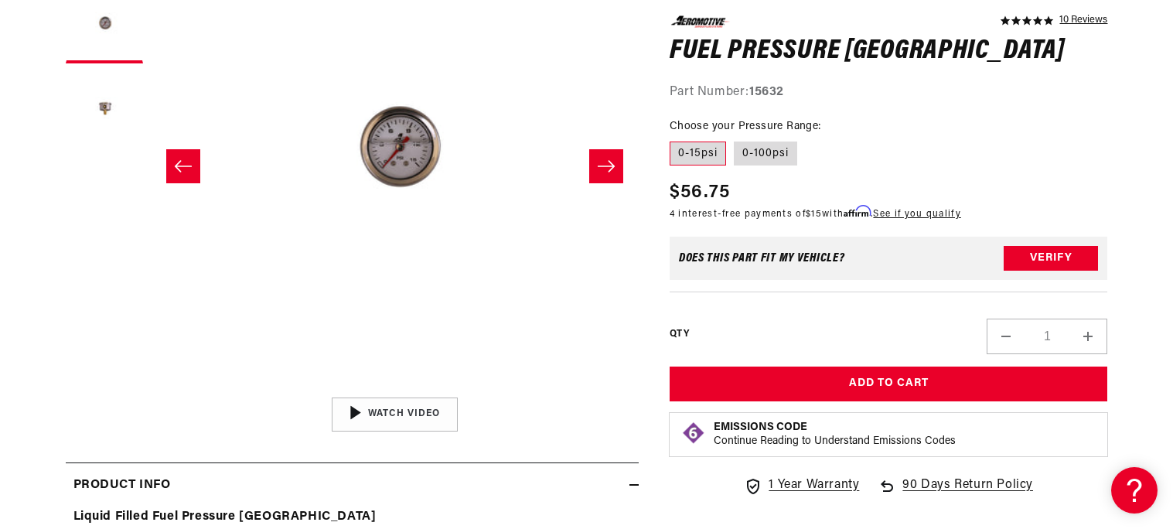
click at [619, 169] on button "Slide right" at bounding box center [606, 166] width 34 height 34
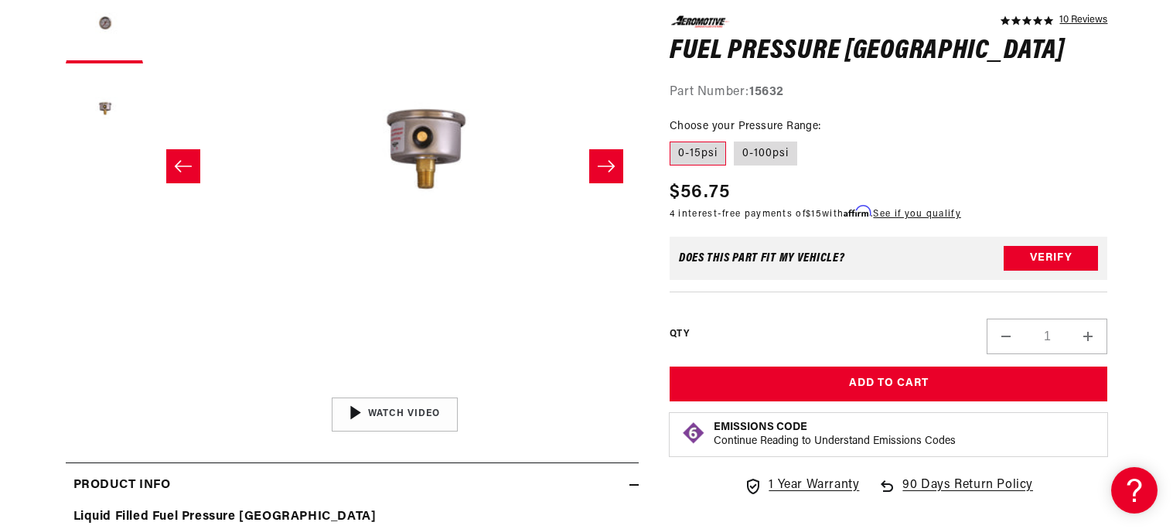
scroll to position [0, 976]
click at [619, 169] on button "Slide right" at bounding box center [606, 166] width 34 height 34
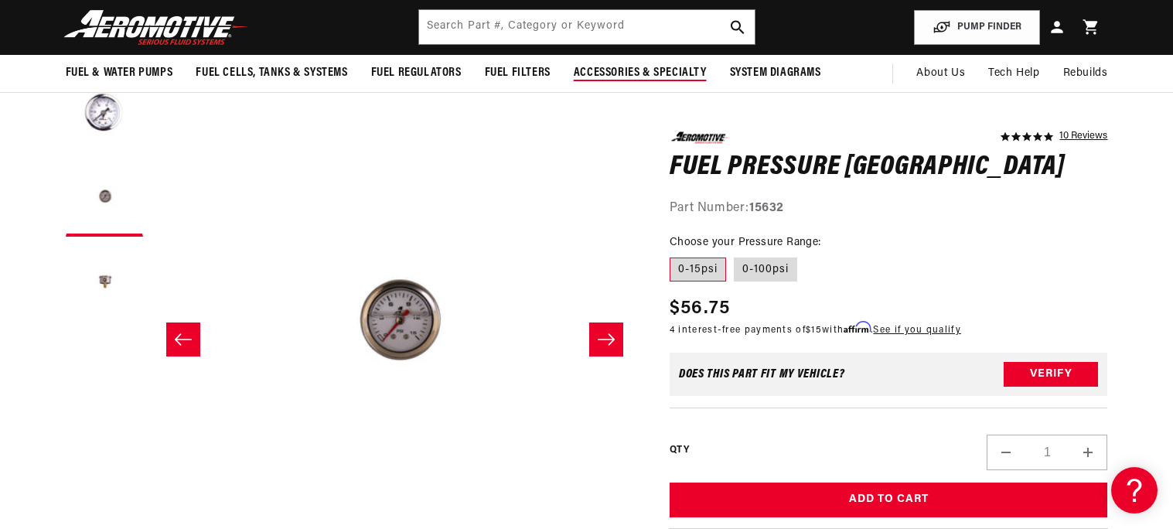
scroll to position [0, 0]
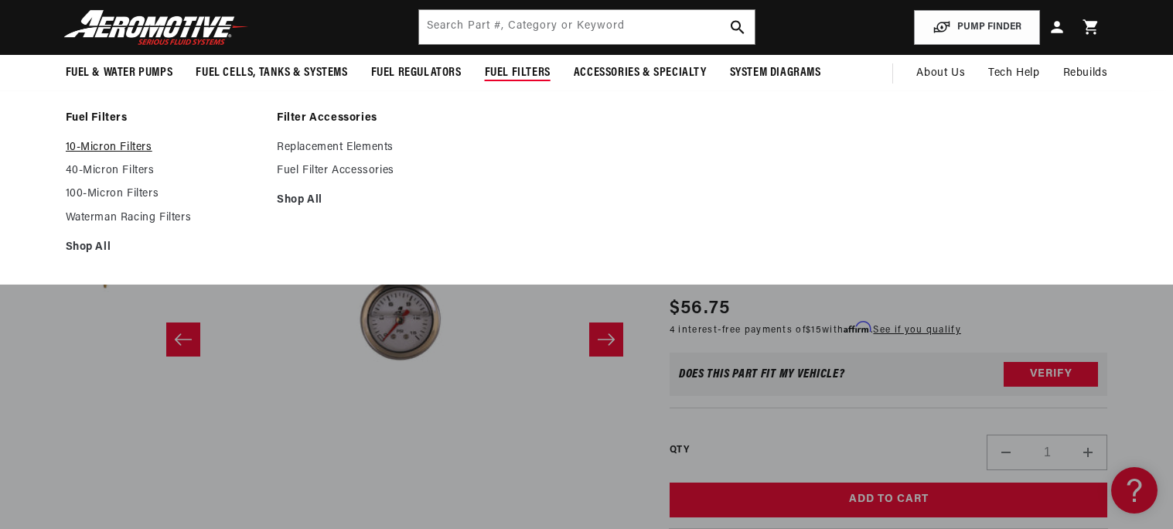
click at [132, 151] on link "10-Micron Filters" at bounding box center [164, 148] width 196 height 14
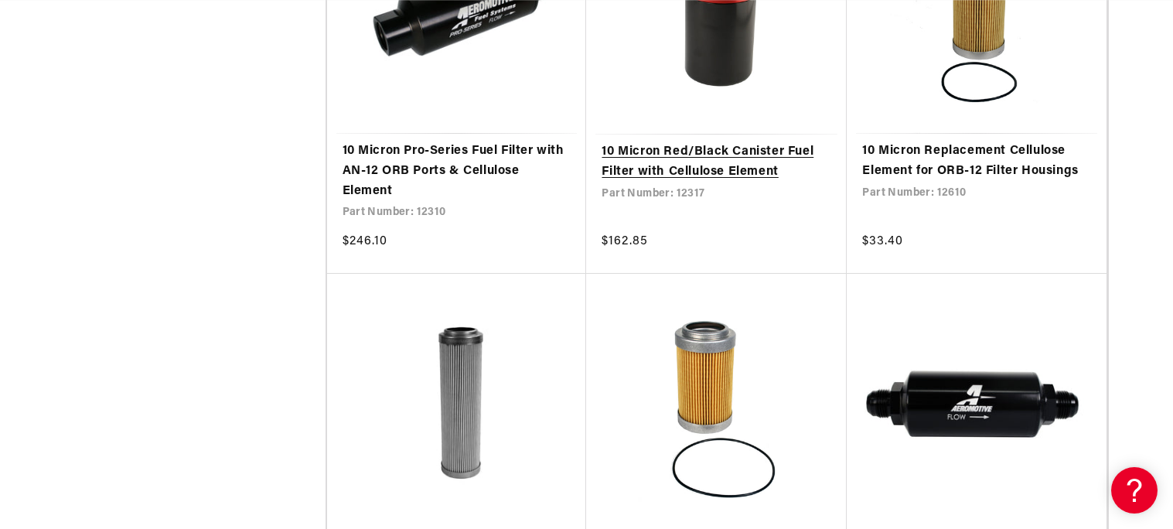
scroll to position [2574, 0]
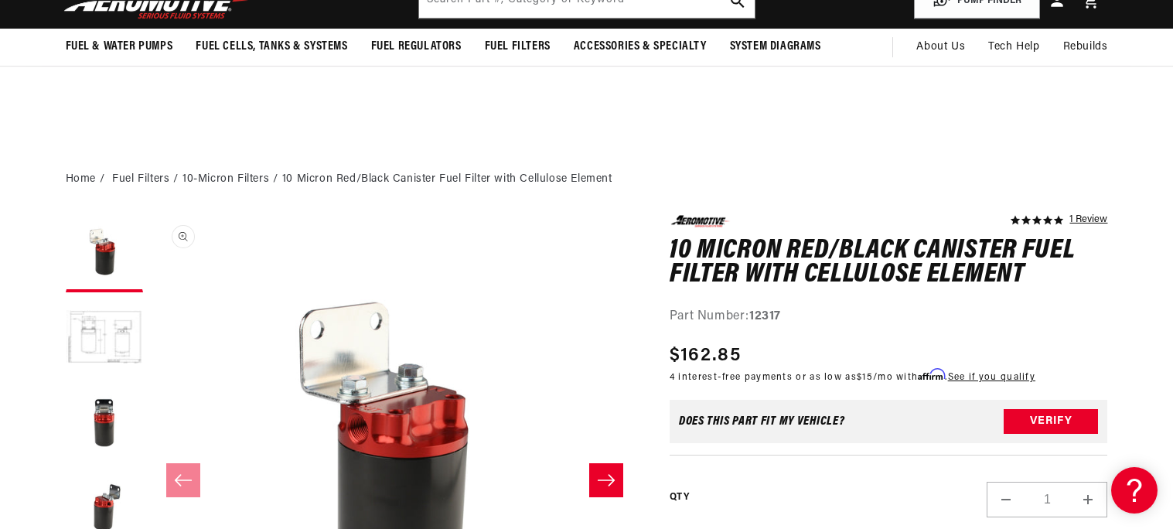
scroll to position [220, 0]
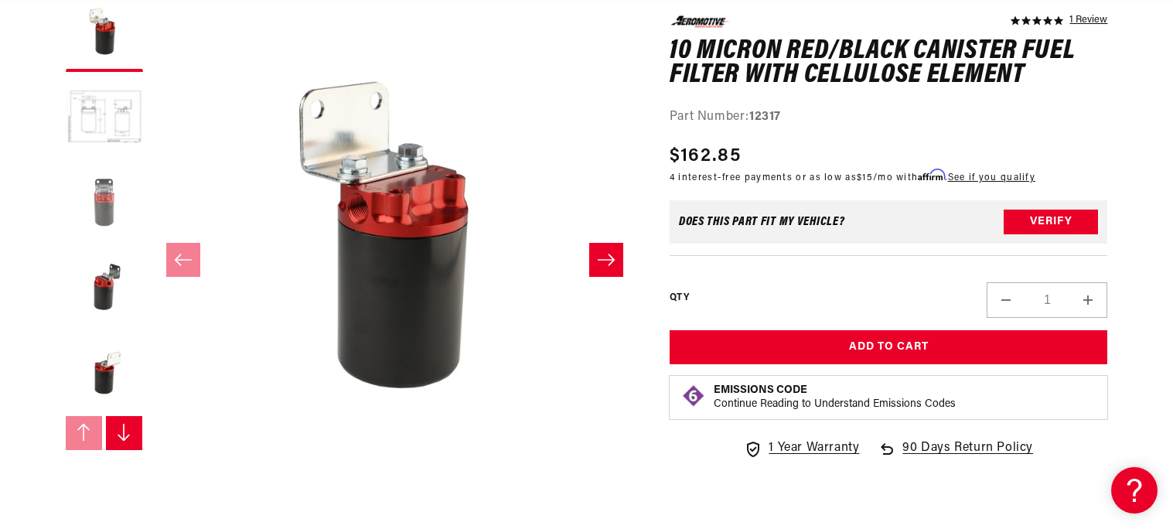
click at [87, 196] on button "Load image 3 in gallery view" at bounding box center [104, 203] width 77 height 77
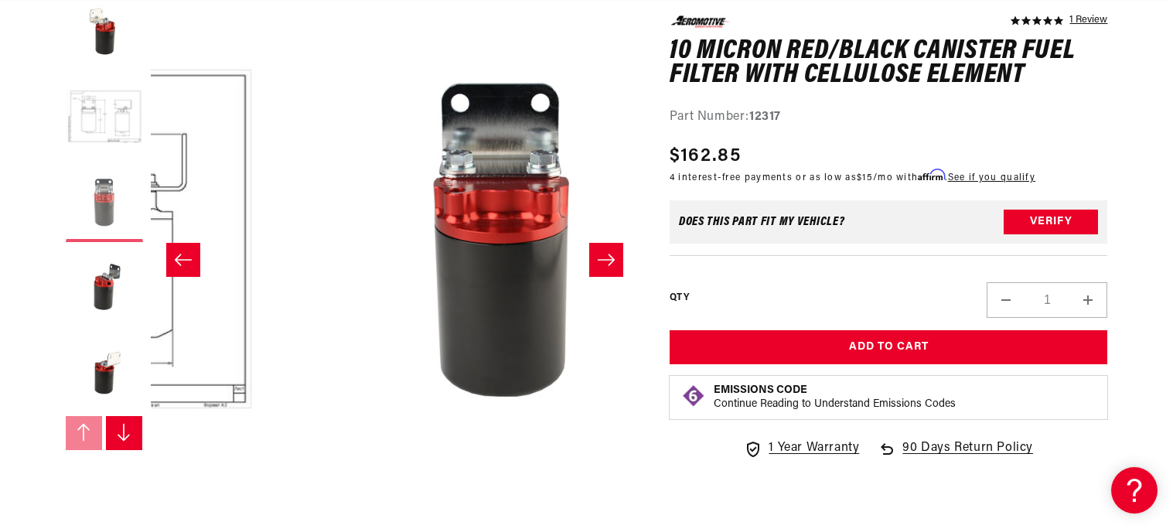
scroll to position [0, 976]
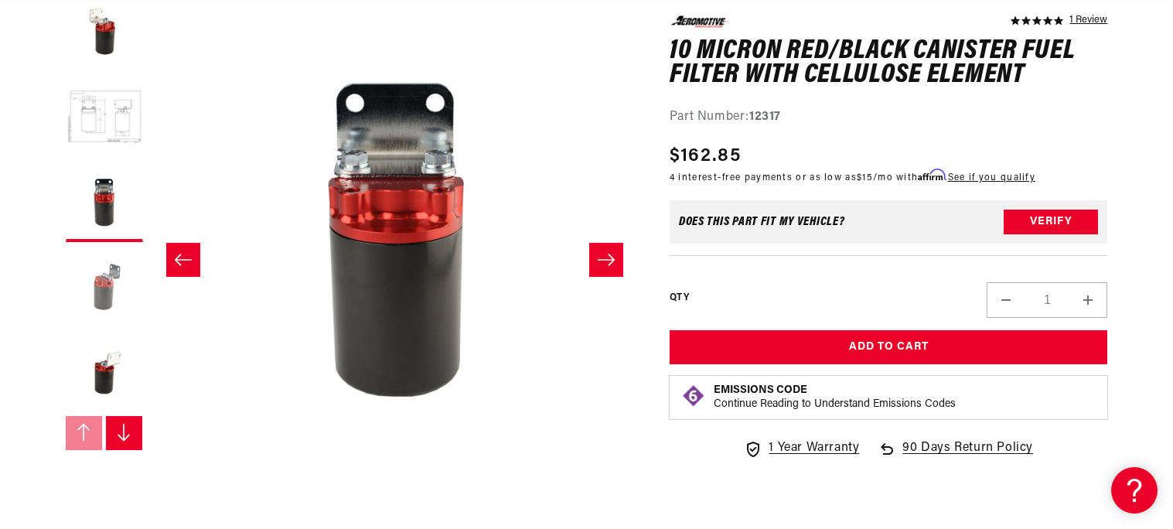
click at [113, 291] on button "Load image 4 in gallery view" at bounding box center [104, 288] width 77 height 77
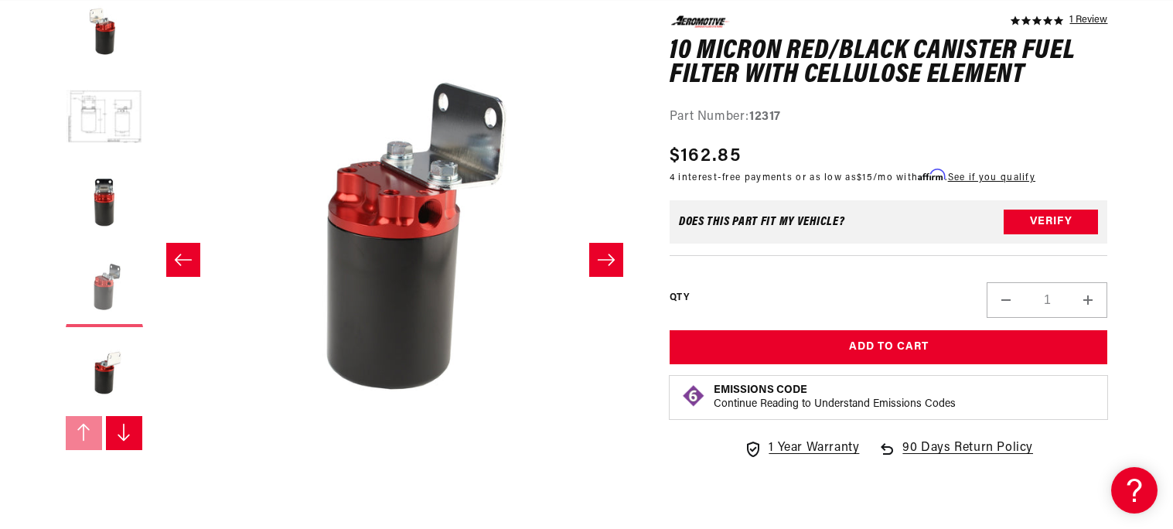
scroll to position [0, 611]
click at [125, 384] on button "Load image 5 in gallery view" at bounding box center [104, 373] width 77 height 77
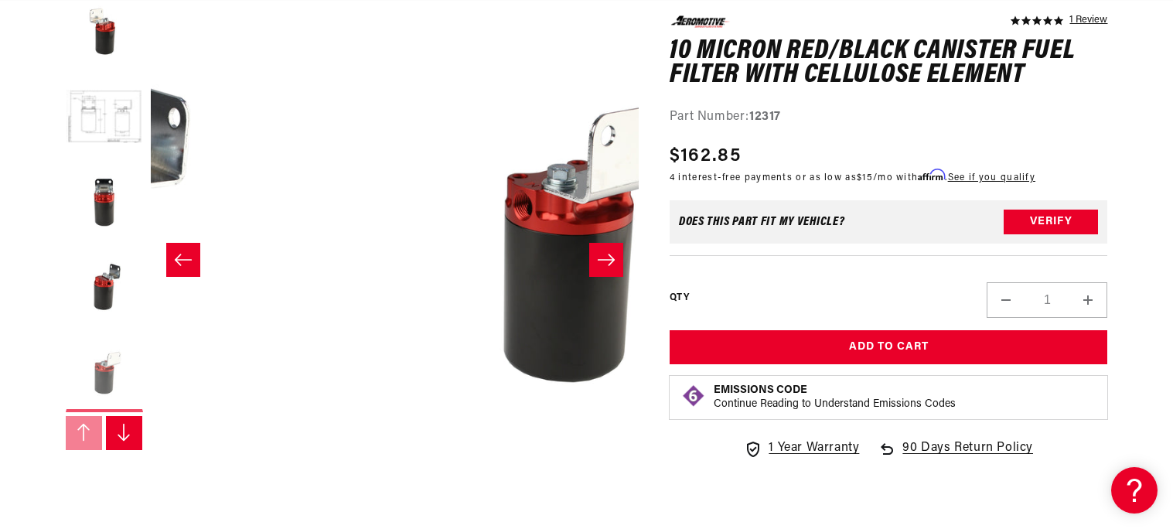
scroll to position [0, 1952]
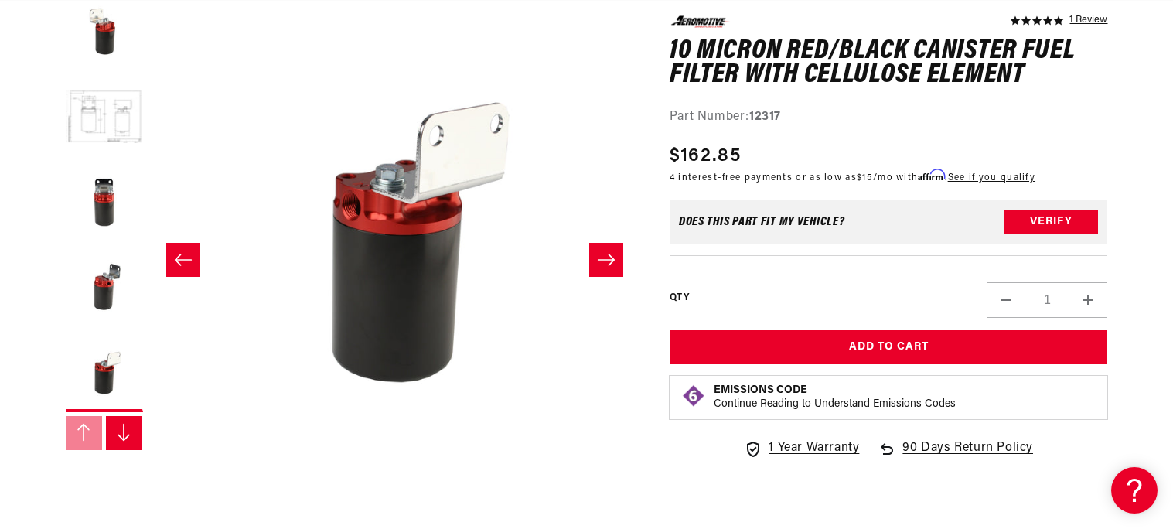
click at [129, 435] on icon "Slide right" at bounding box center [124, 432] width 12 height 17
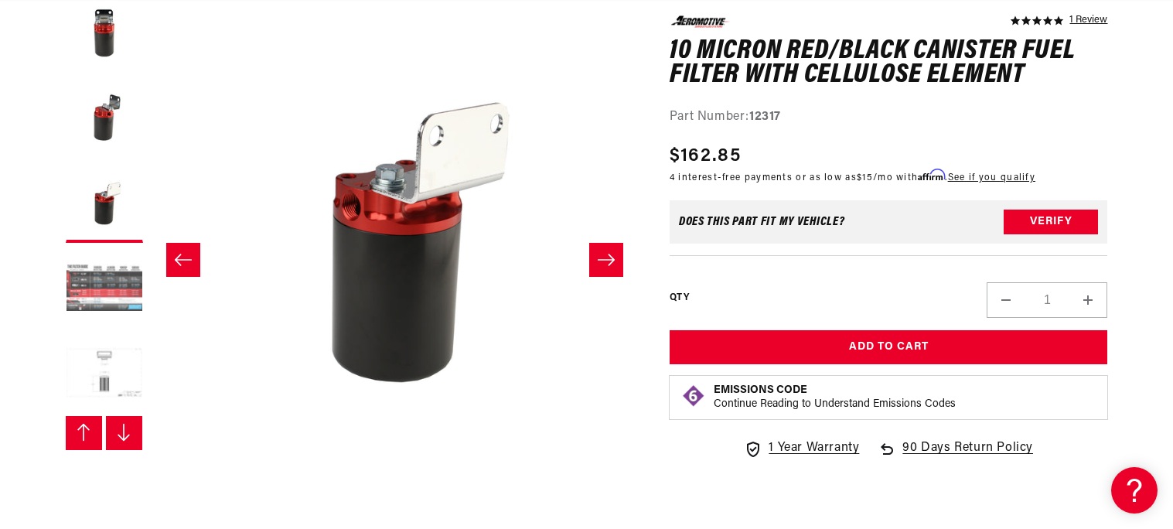
scroll to position [0, 0]
click at [77, 278] on button "Load image 6 in gallery view" at bounding box center [104, 289] width 77 height 77
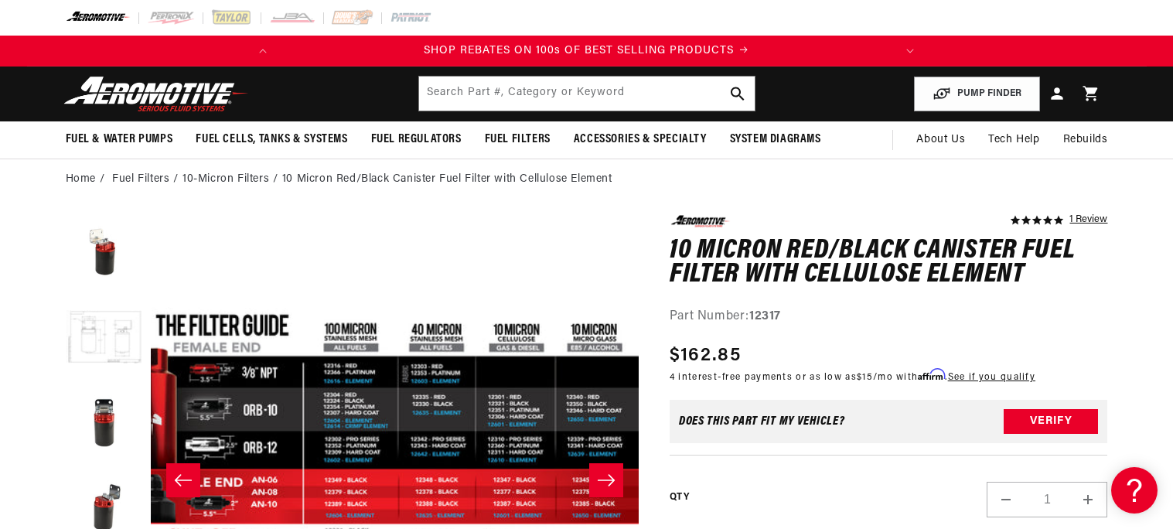
click at [114, 345] on button "Load image 2 in gallery view" at bounding box center [104, 338] width 77 height 77
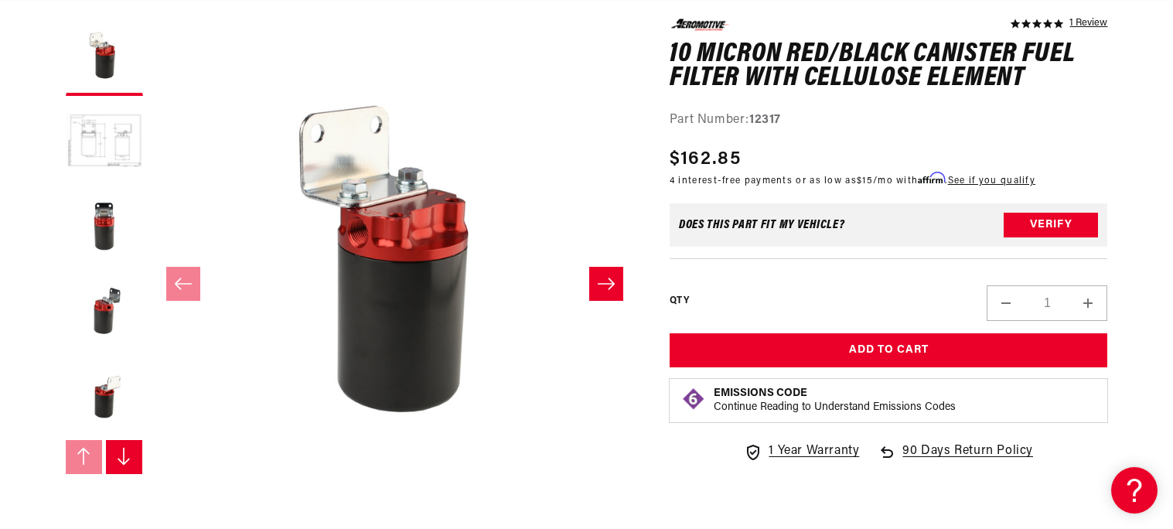
click at [598, 279] on icon "Slide right" at bounding box center [606, 283] width 19 height 15
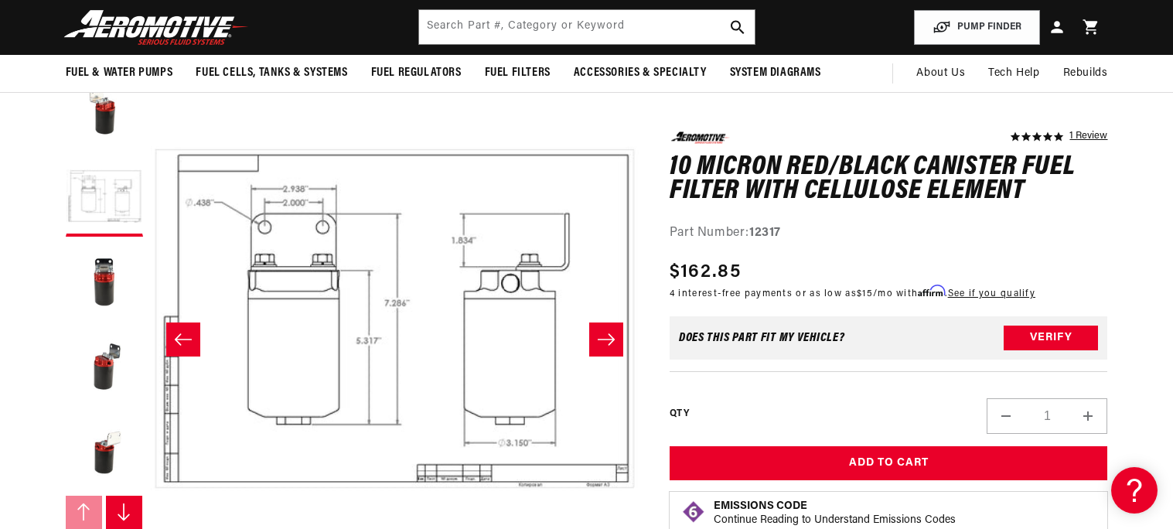
scroll to position [0, 611]
click at [111, 302] on button "Load image 3 in gallery view" at bounding box center [104, 282] width 77 height 77
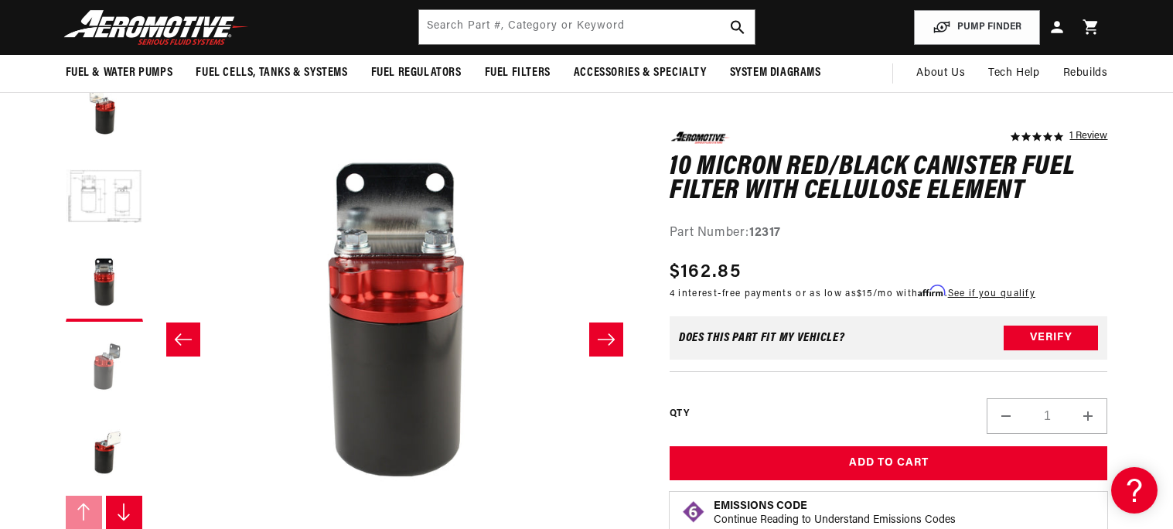
scroll to position [0, 0]
click at [110, 360] on button "Load image 4 in gallery view" at bounding box center [104, 367] width 77 height 77
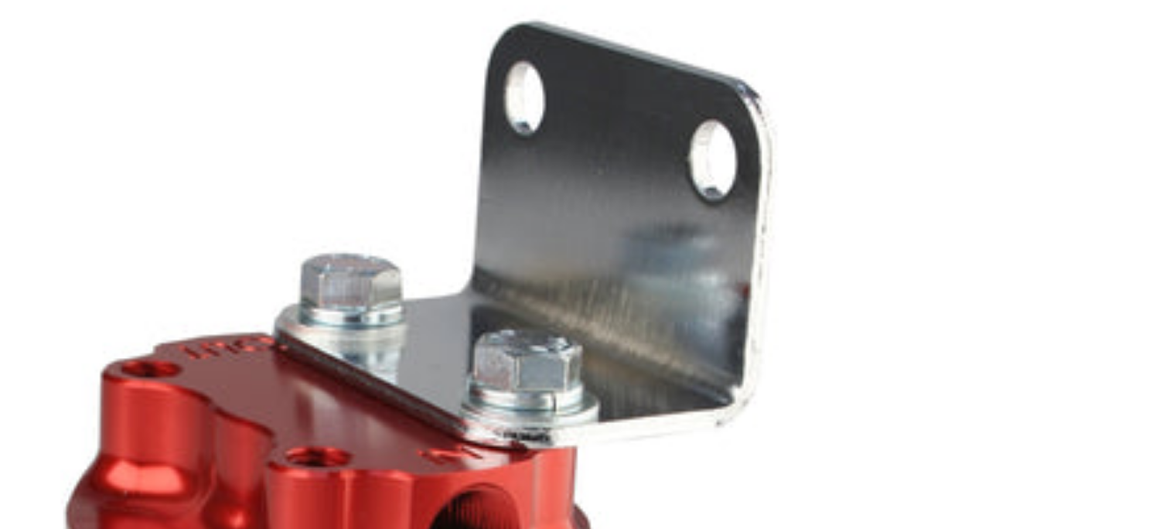
scroll to position [141, 0]
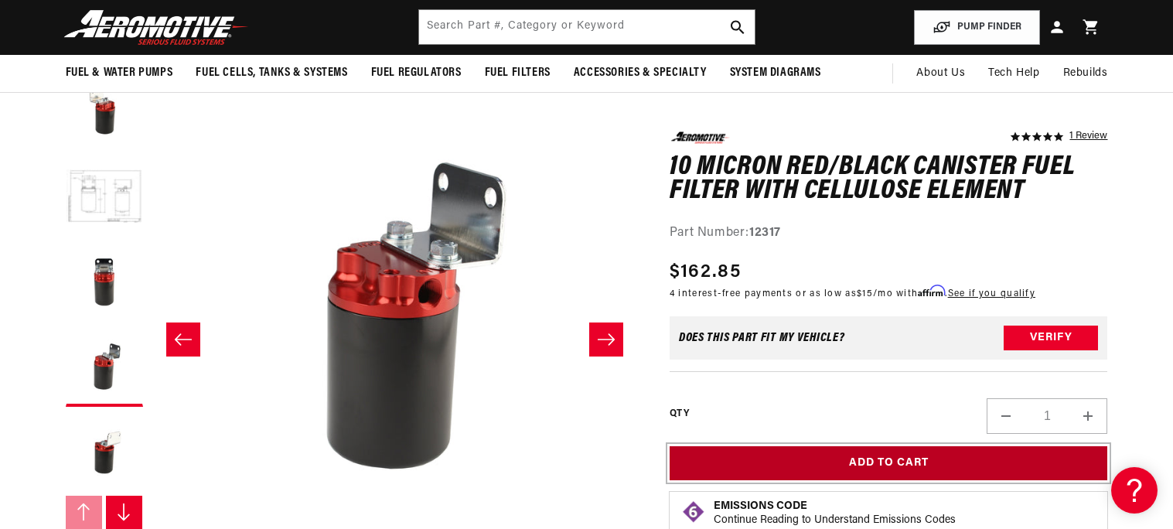
click at [834, 462] on button "Add to Cart" at bounding box center [889, 463] width 438 height 35
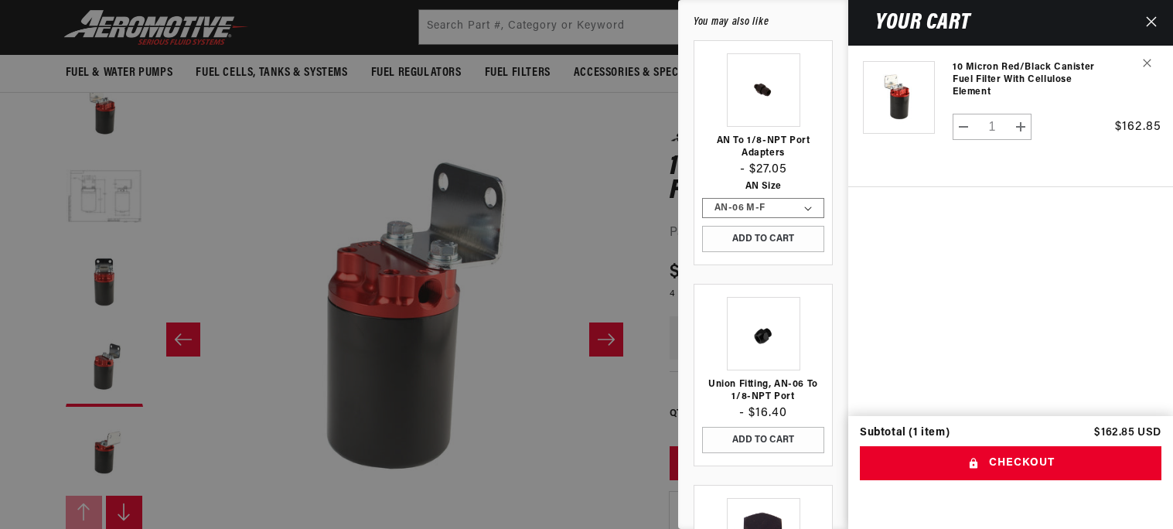
scroll to position [0, 0]
click at [609, 168] on div at bounding box center [586, 264] width 1173 height 529
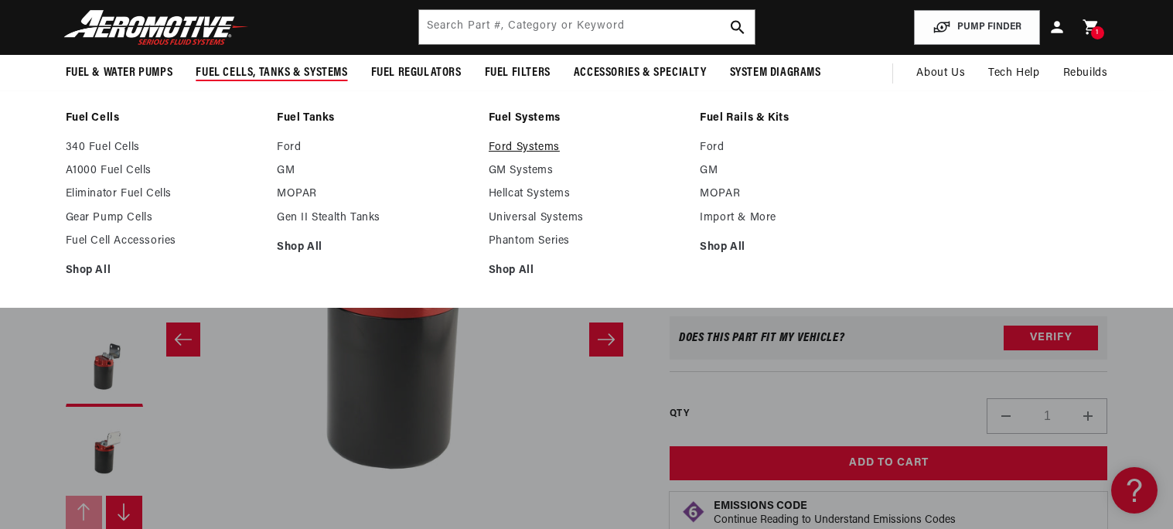
click at [502, 151] on link "Ford Systems" at bounding box center [587, 148] width 196 height 14
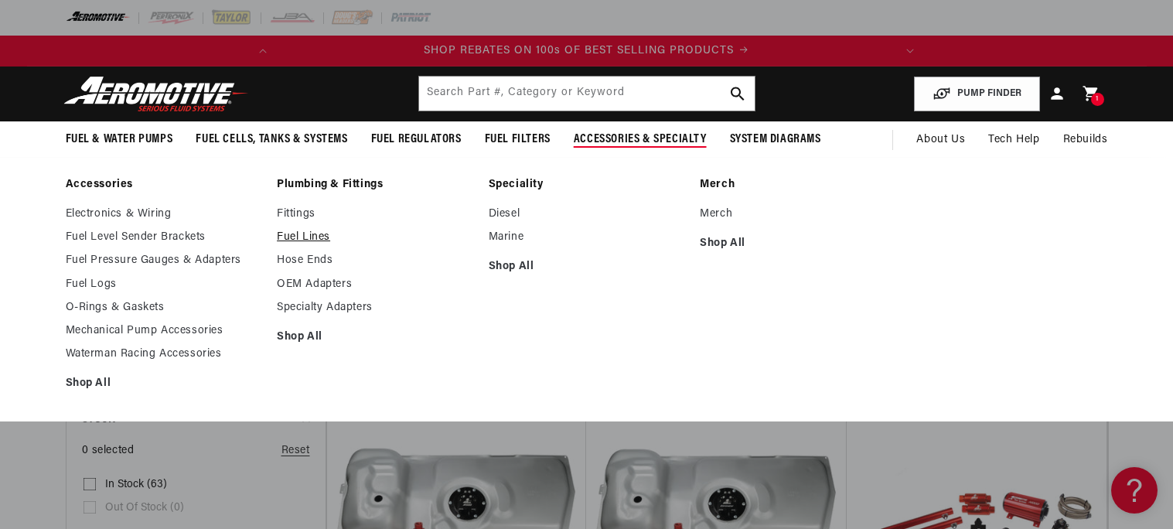
click at [311, 239] on link "Fuel Lines" at bounding box center [375, 237] width 196 height 14
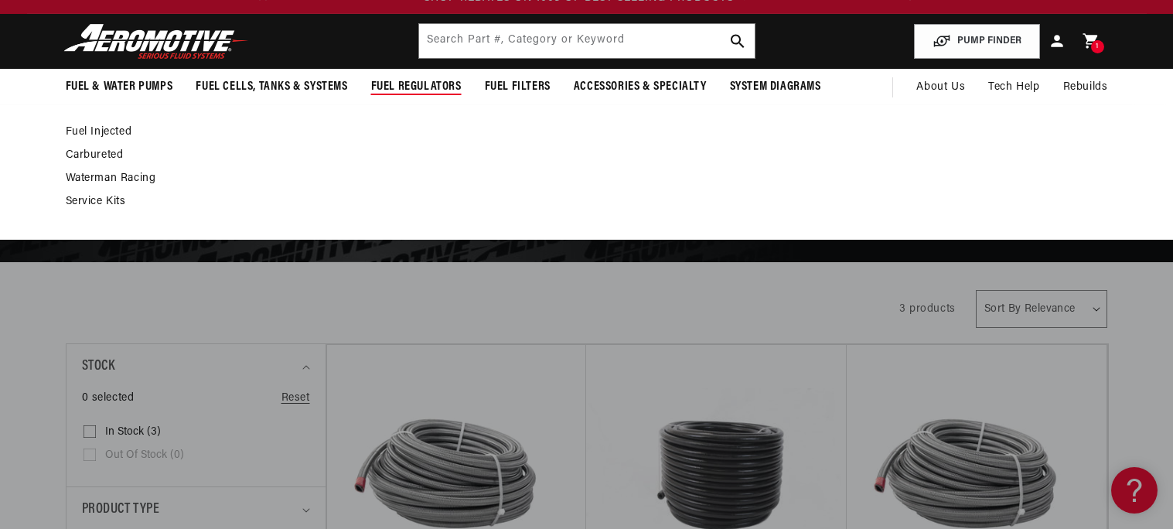
click at [79, 155] on link "Carbureted" at bounding box center [579, 155] width 1027 height 14
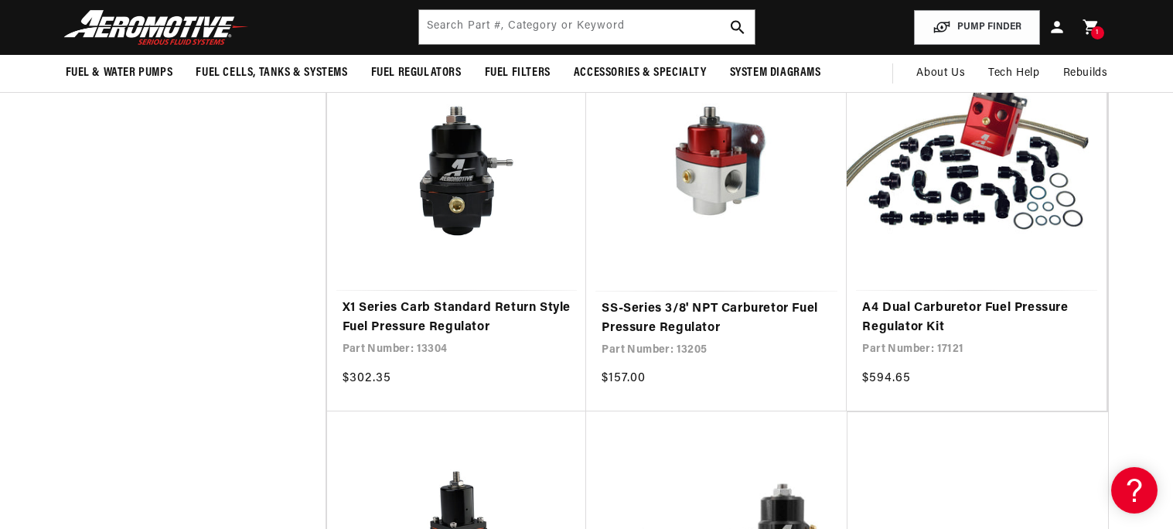
scroll to position [0, 611]
click at [656, 299] on link "SS-Series 3/8' NPT Carburetor Fuel Pressure Regulator" at bounding box center [717, 318] width 230 height 39
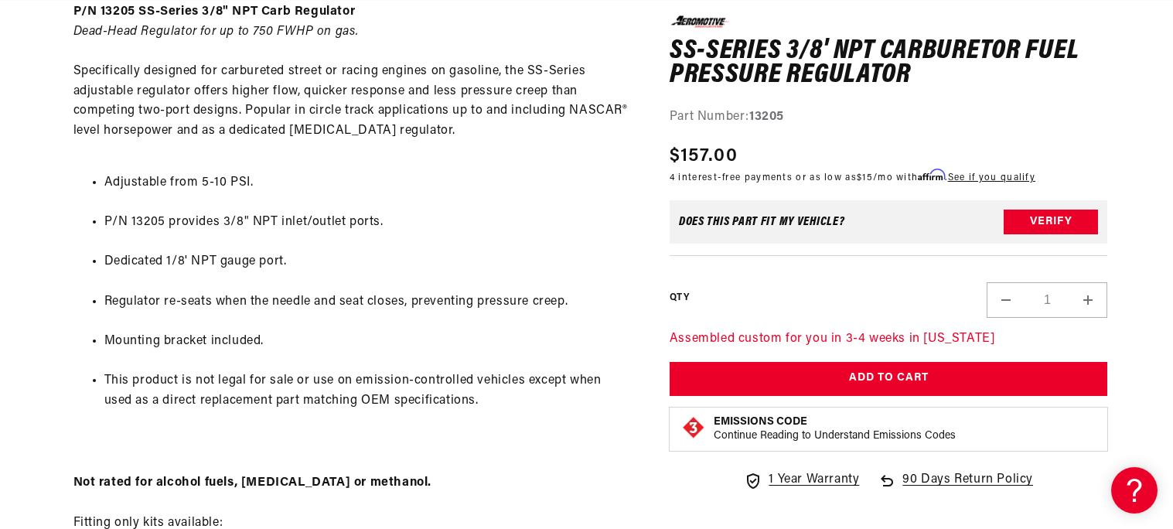
scroll to position [0, 611]
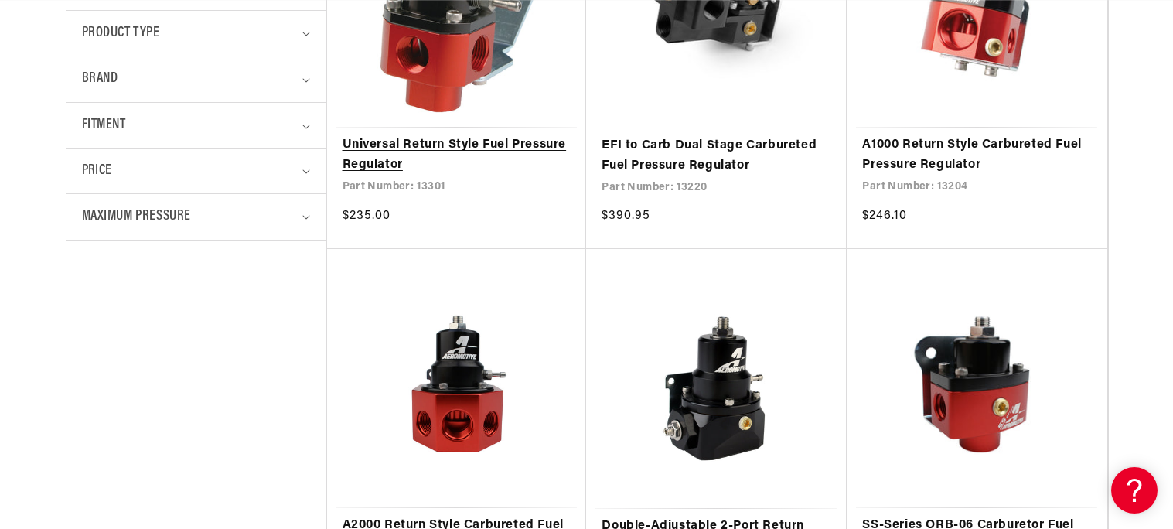
scroll to position [0, 611]
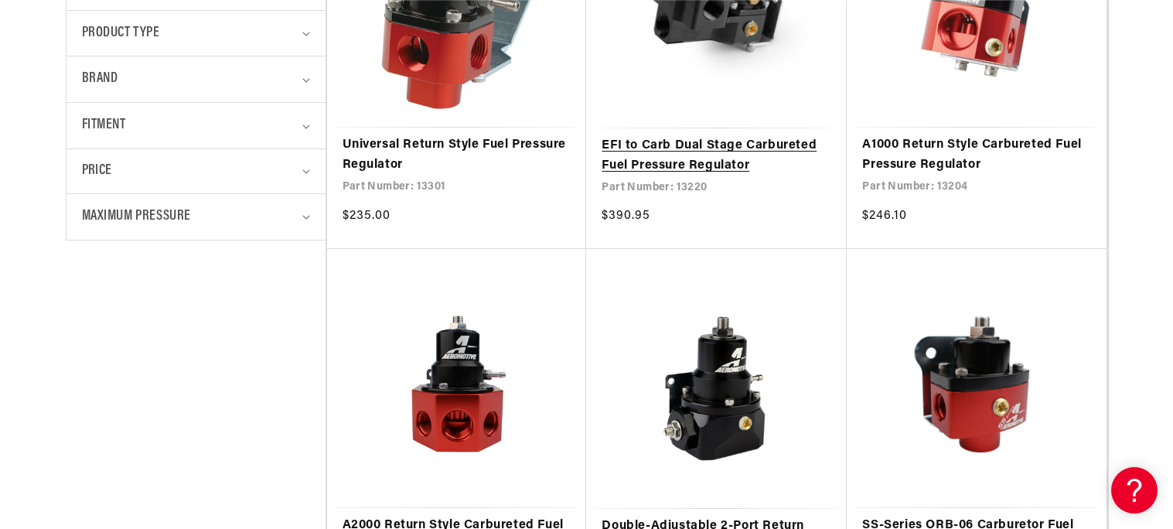
click at [713, 176] on link "EFI to Carb Dual Stage Carbureted Fuel Pressure Regulator" at bounding box center [717, 155] width 230 height 39
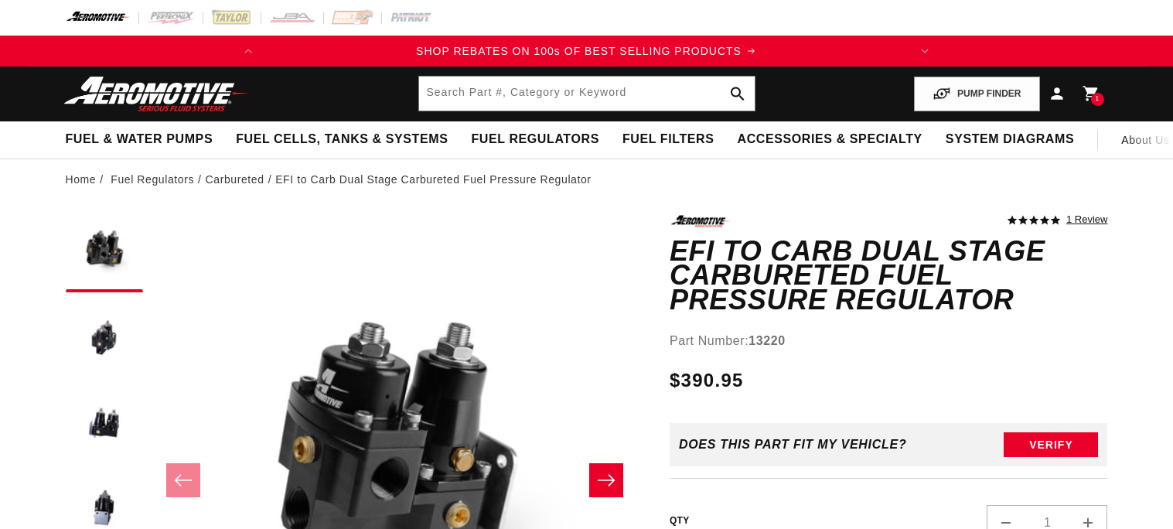
drag, startPoint x: 789, startPoint y: 339, endPoint x: 725, endPoint y: 333, distance: 64.5
click at [725, 333] on div "5.0 star rating 1 Review EFI to Carb Dual Stage Carbureted Fuel Pressure Regula…" at bounding box center [889, 471] width 438 height 513
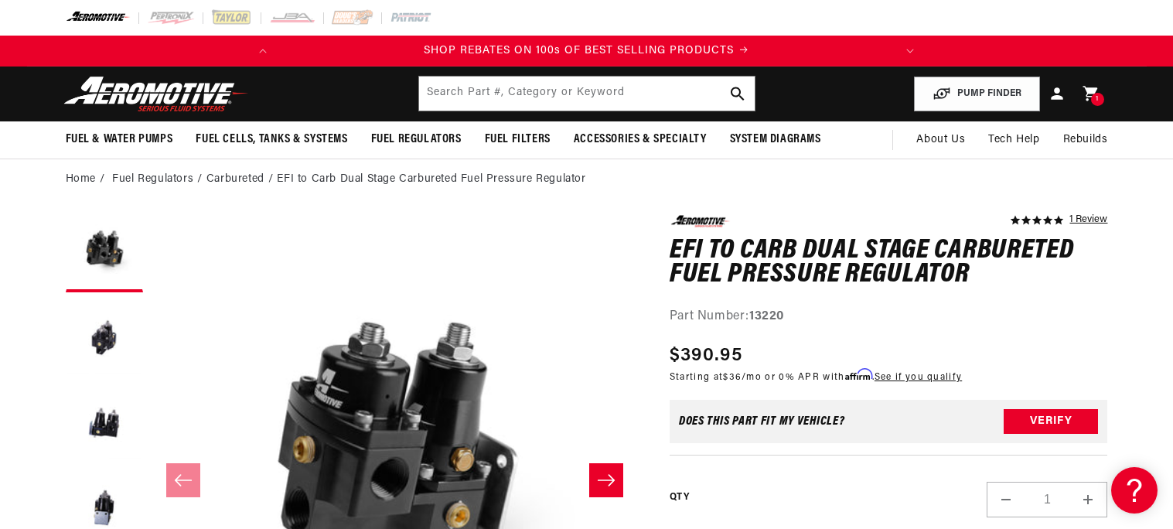
click at [766, 307] on div "Part Number: 13220" at bounding box center [889, 317] width 438 height 20
drag, startPoint x: 752, startPoint y: 314, endPoint x: 821, endPoint y: 316, distance: 68.9
click at [821, 316] on div "Part Number: 13220" at bounding box center [889, 317] width 438 height 20
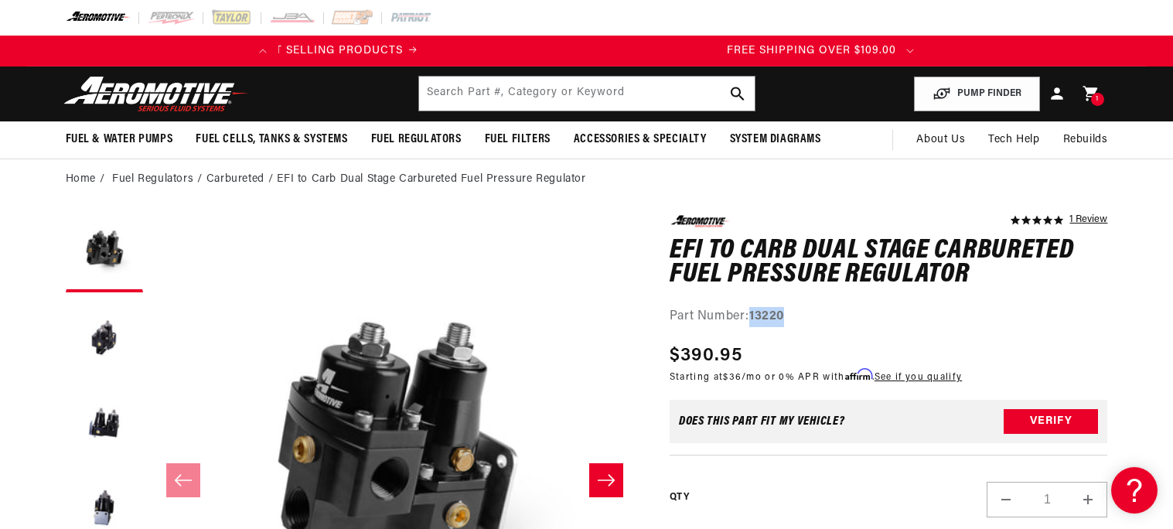
scroll to position [0, 611]
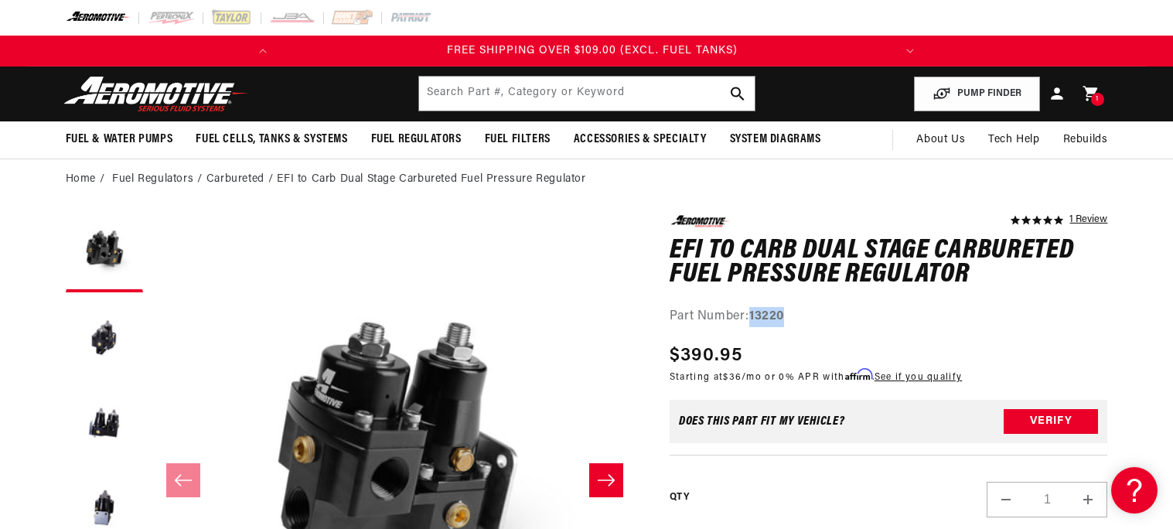
copy strong "13220"
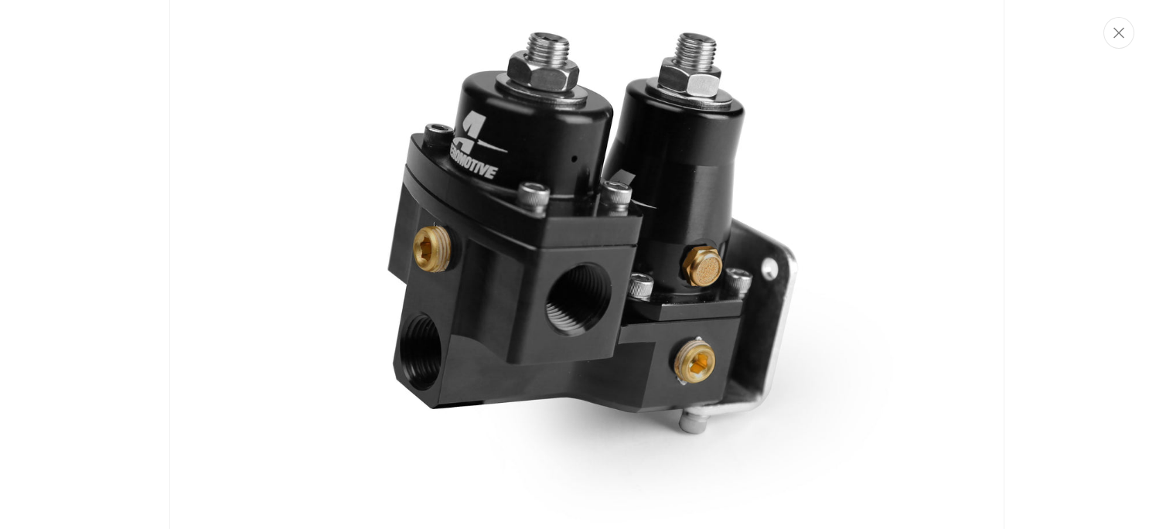
click at [609, 309] on img "Media gallery" at bounding box center [586, 265] width 835 height 629
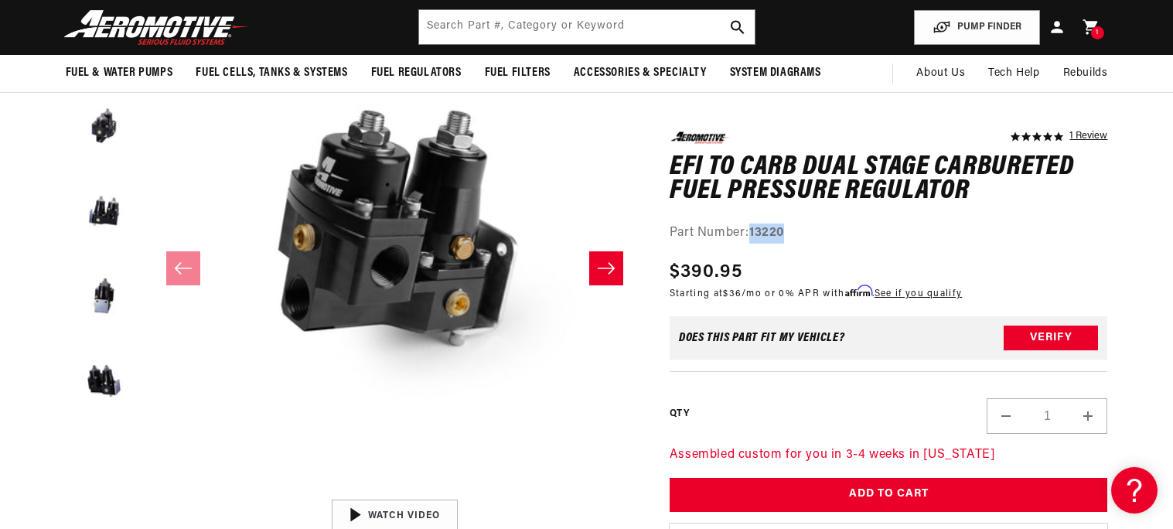
scroll to position [208, 0]
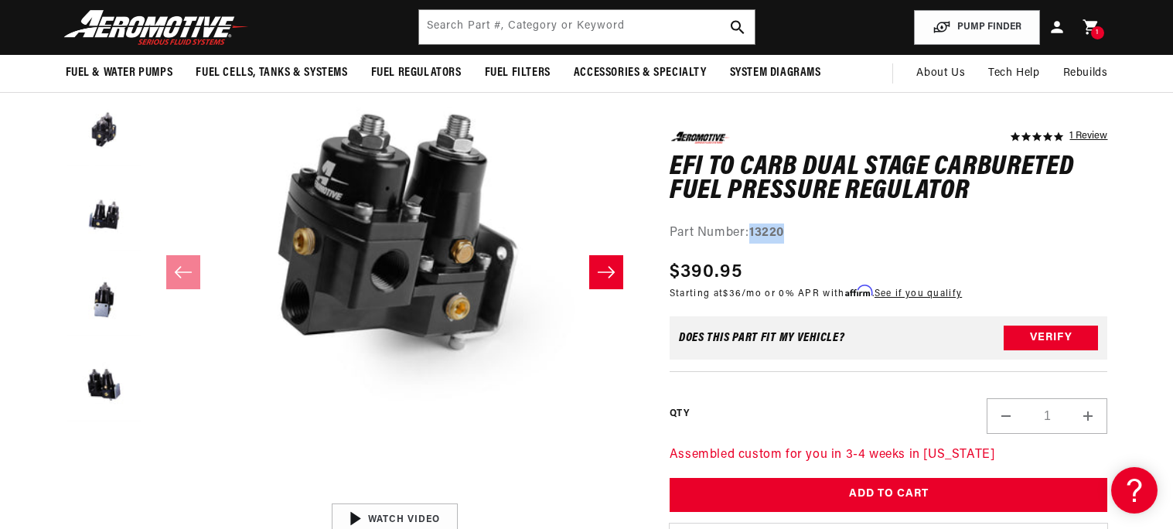
click at [603, 267] on icon "Slide right" at bounding box center [606, 271] width 19 height 15
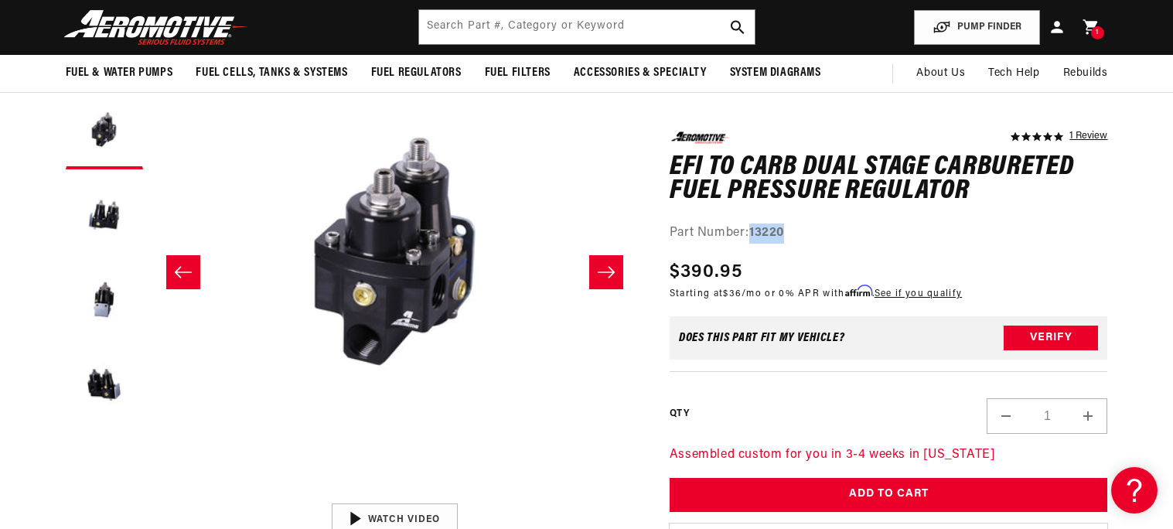
scroll to position [0, 0]
click at [603, 267] on icon "Slide right" at bounding box center [606, 271] width 19 height 15
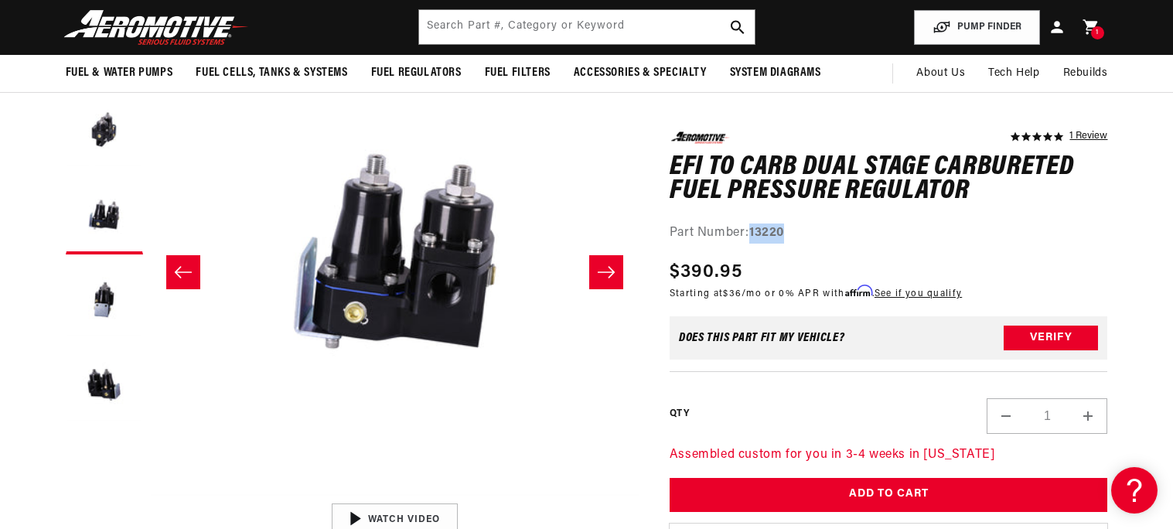
scroll to position [0, 611]
click at [618, 277] on button "Slide right" at bounding box center [606, 272] width 34 height 34
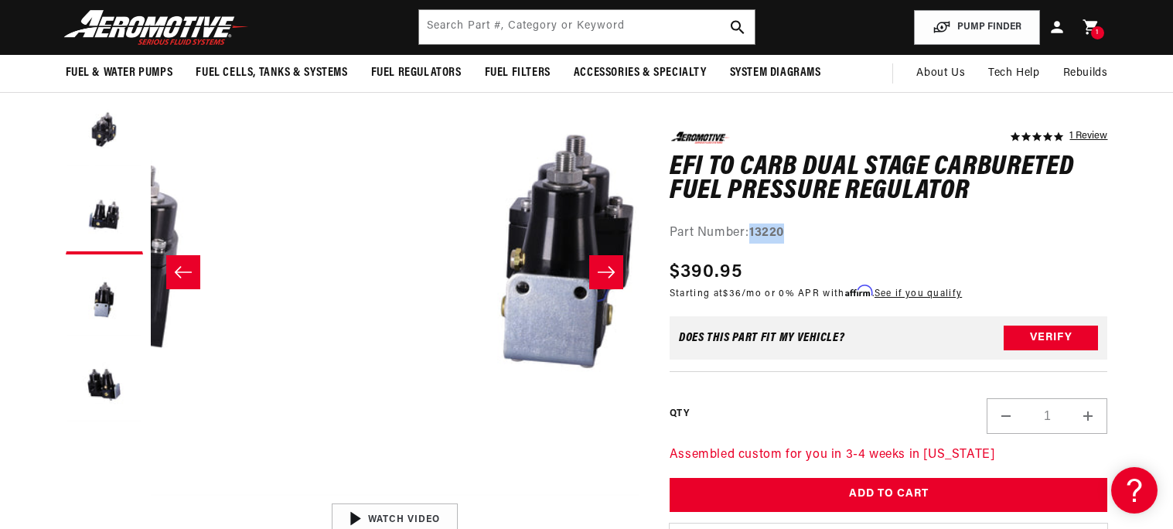
scroll to position [0, 1465]
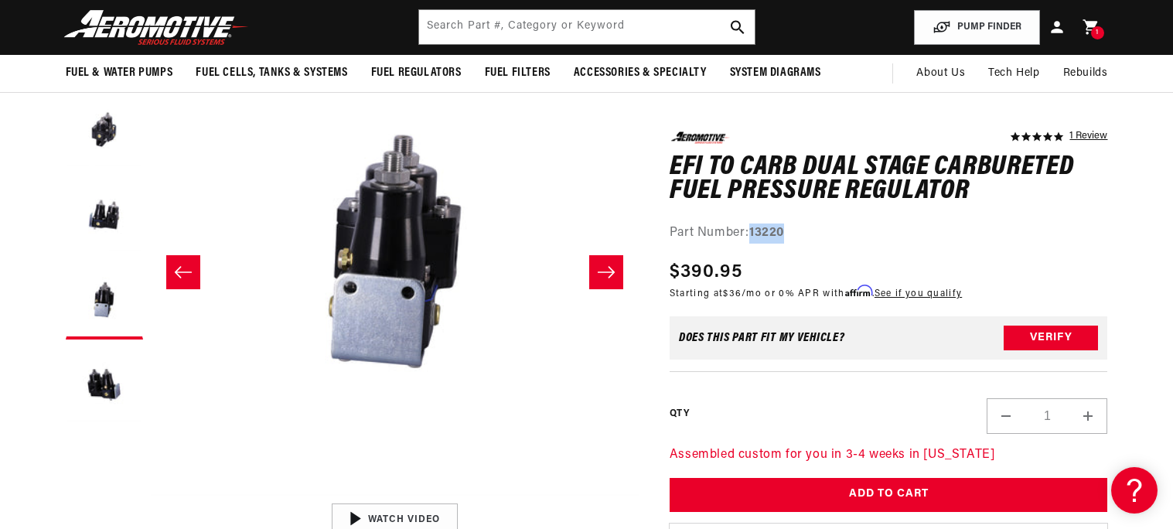
click at [618, 277] on button "Slide right" at bounding box center [606, 272] width 34 height 34
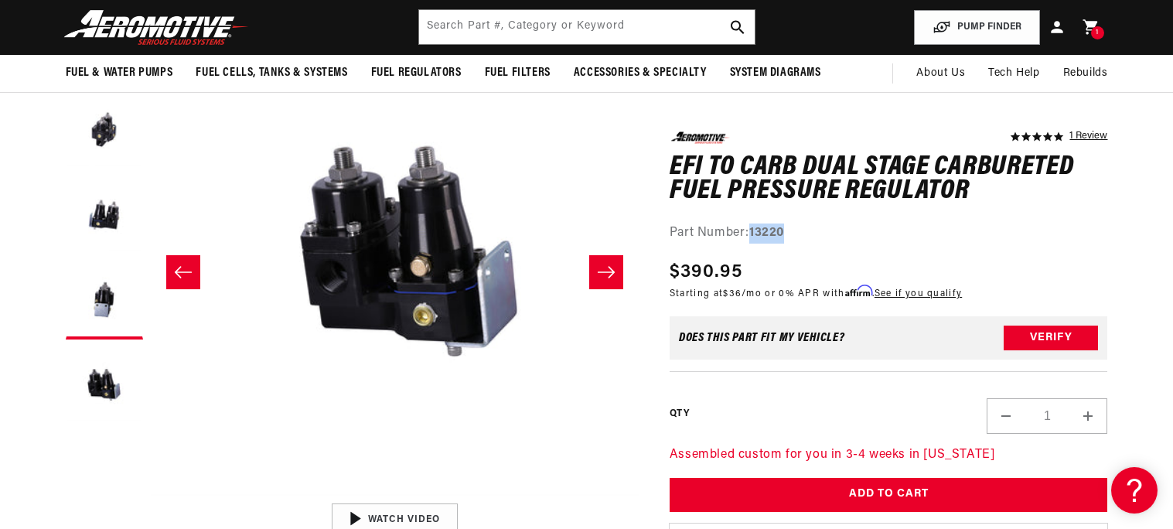
scroll to position [0, 1952]
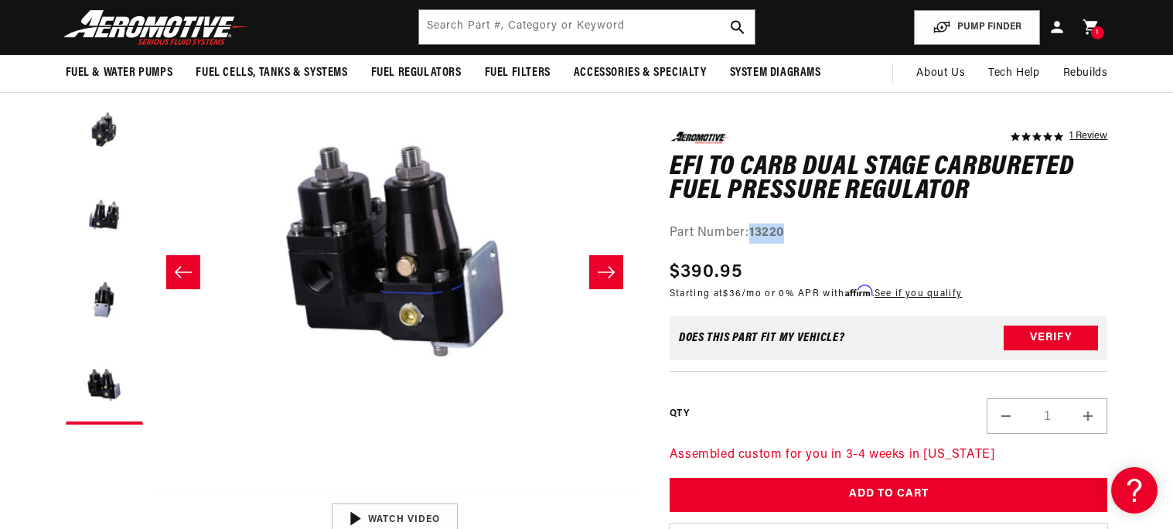
click at [618, 277] on button "Slide right" at bounding box center [606, 272] width 34 height 34
click at [608, 283] on button "Slide right" at bounding box center [606, 272] width 34 height 34
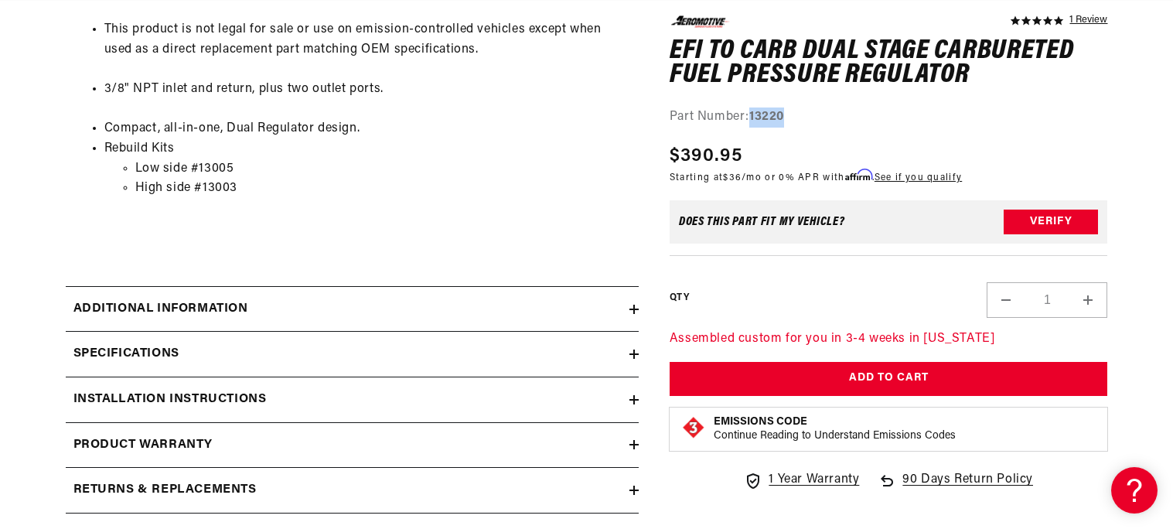
click at [233, 309] on h2 "Additional information" at bounding box center [160, 309] width 175 height 20
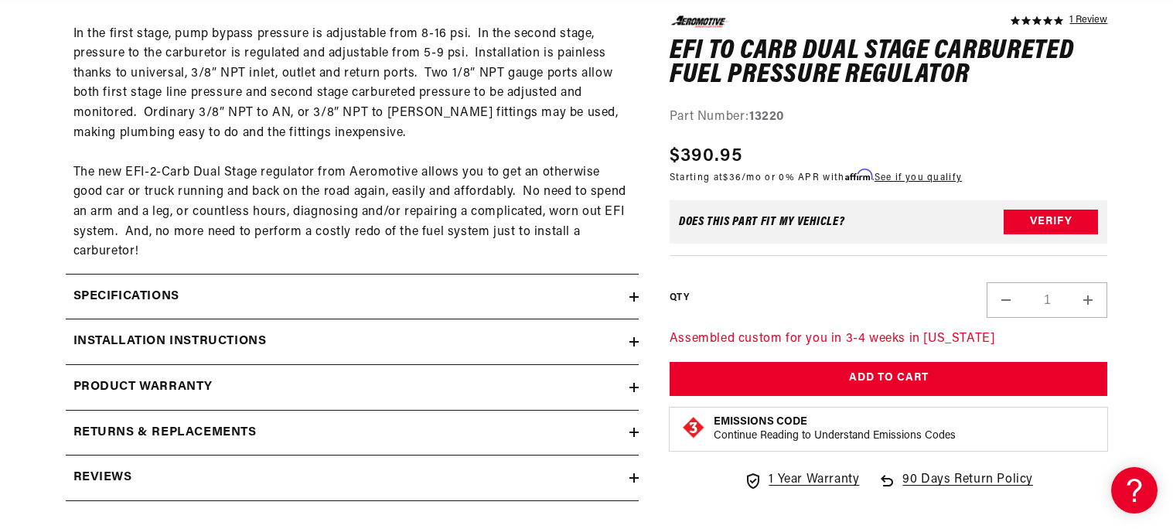
scroll to position [1699, 0]
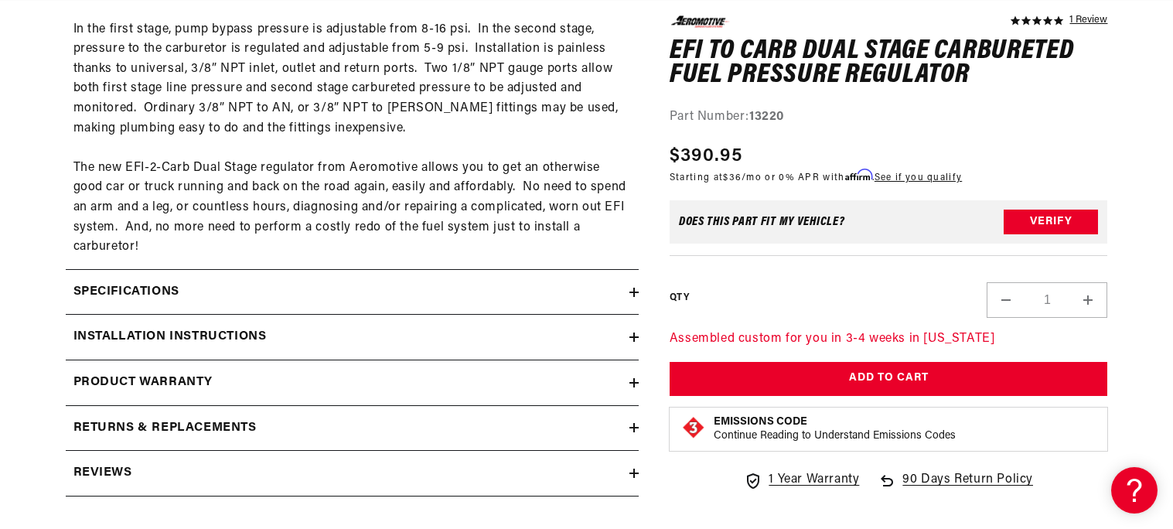
click at [278, 327] on div "Installation Instructions" at bounding box center [348, 337] width 564 height 20
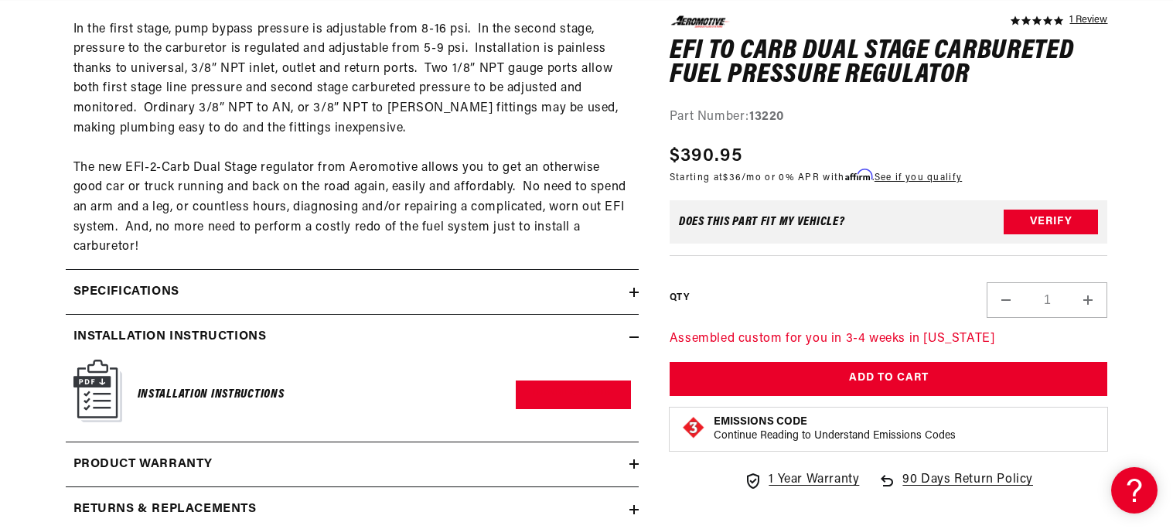
scroll to position [0, 0]
click at [271, 387] on h6 "Installation Instructions" at bounding box center [211, 394] width 147 height 21
click at [102, 400] on img at bounding box center [97, 391] width 49 height 63
click at [575, 380] on link "Download PDF" at bounding box center [573, 394] width 115 height 29
